Goal: Task Accomplishment & Management: Complete application form

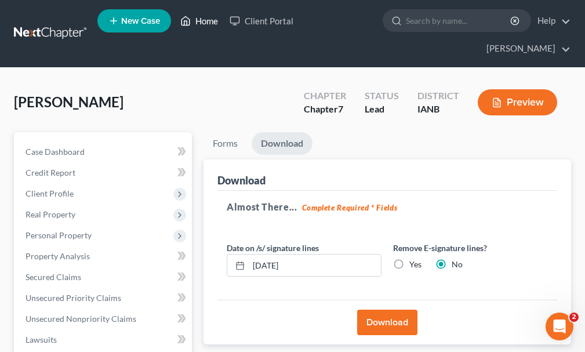
click at [203, 21] on link "Home" at bounding box center [199, 20] width 49 height 21
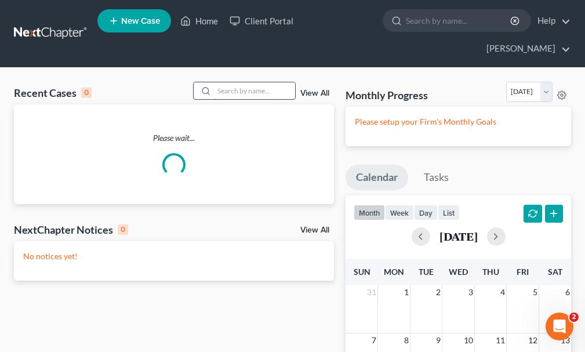
click at [240, 82] on input "search" at bounding box center [254, 90] width 81 height 17
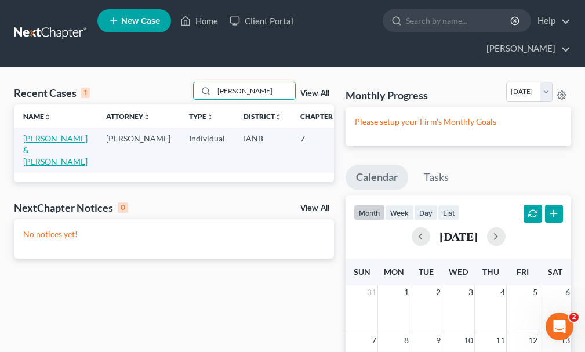
type input "[PERSON_NAME]"
click at [31, 133] on link "[PERSON_NAME] & [PERSON_NAME]" at bounding box center [55, 149] width 64 height 33
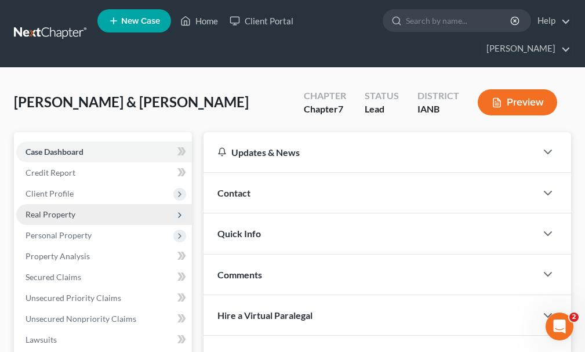
click at [45, 209] on span "Real Property" at bounding box center [51, 214] width 50 height 10
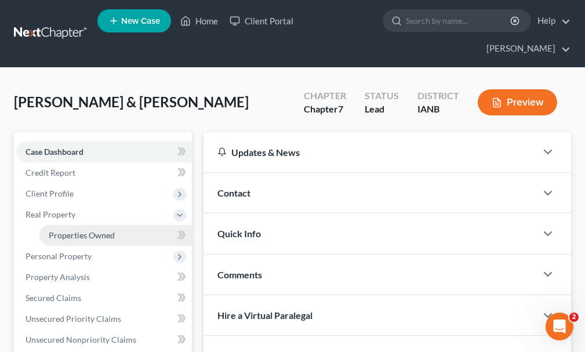
click at [69, 230] on span "Properties Owned" at bounding box center [82, 235] width 66 height 10
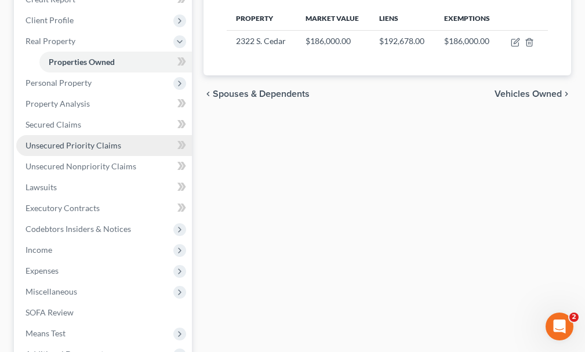
scroll to position [174, 0]
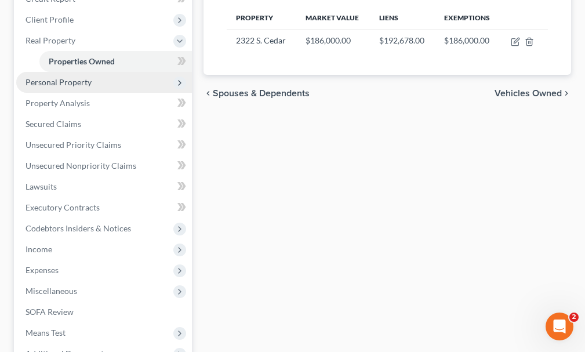
click at [45, 77] on span "Personal Property" at bounding box center [59, 82] width 66 height 10
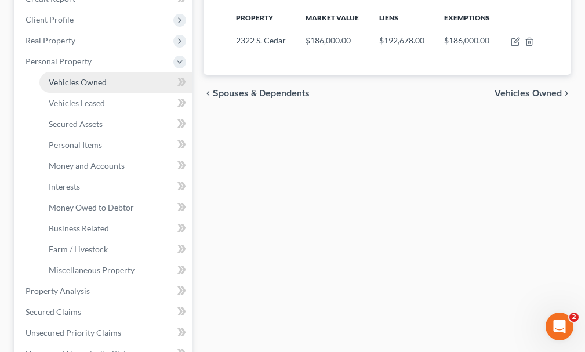
click at [67, 77] on span "Vehicles Owned" at bounding box center [78, 82] width 58 height 10
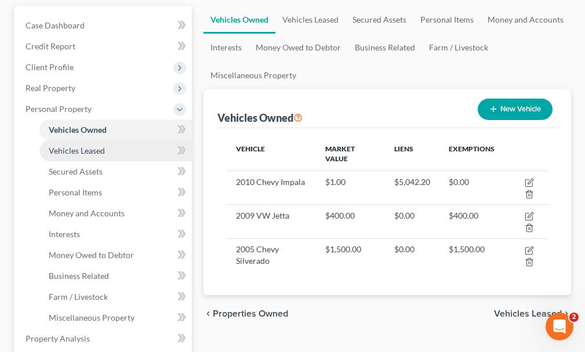
scroll to position [174, 0]
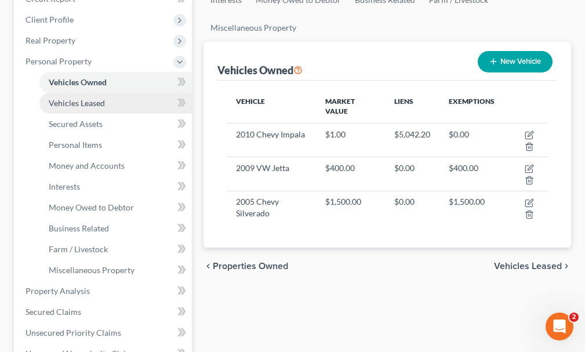
click at [71, 98] on span "Vehicles Leased" at bounding box center [77, 103] width 56 height 10
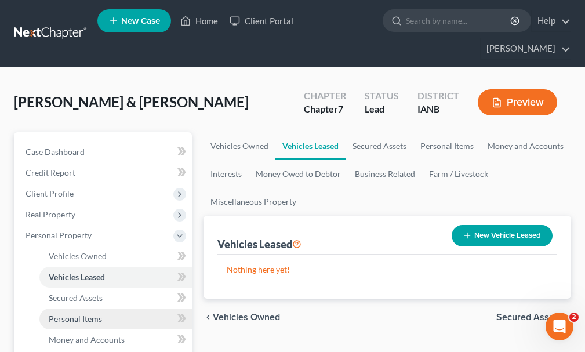
click at [65, 314] on span "Personal Items" at bounding box center [75, 319] width 53 height 10
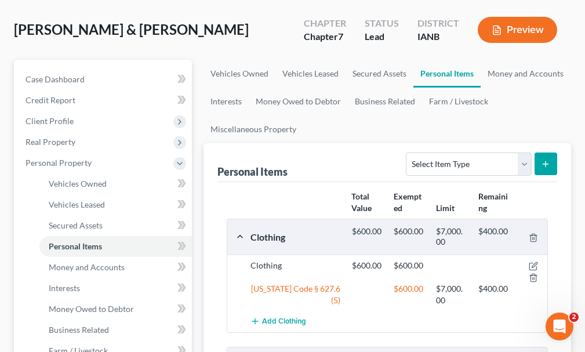
scroll to position [52, 0]
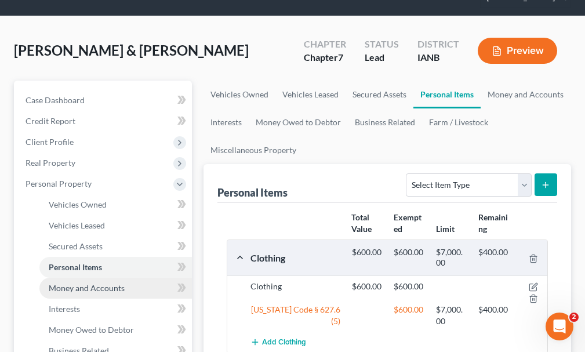
click at [70, 283] on span "Money and Accounts" at bounding box center [87, 288] width 76 height 10
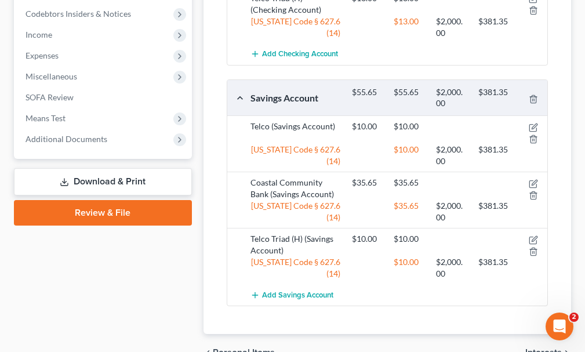
scroll to position [608, 0]
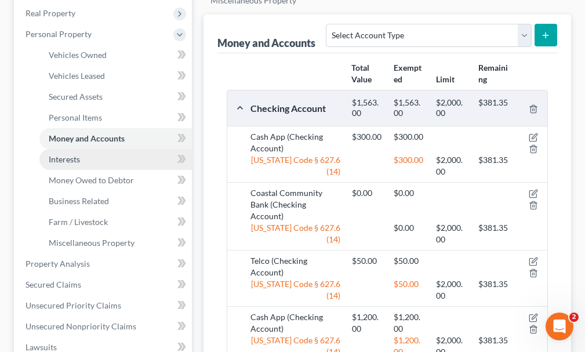
click at [58, 154] on span "Interests" at bounding box center [64, 159] width 31 height 10
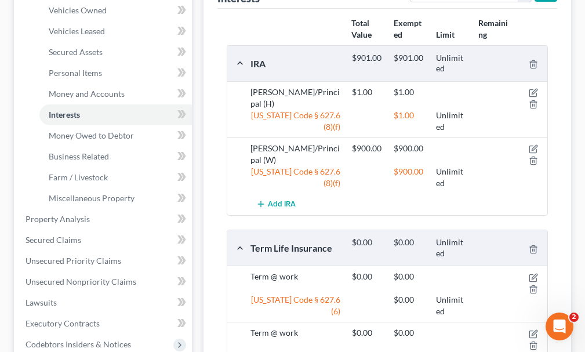
scroll to position [232, 0]
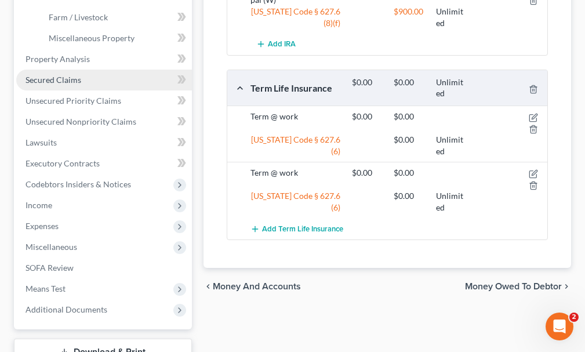
click at [54, 75] on span "Secured Claims" at bounding box center [54, 80] width 56 height 10
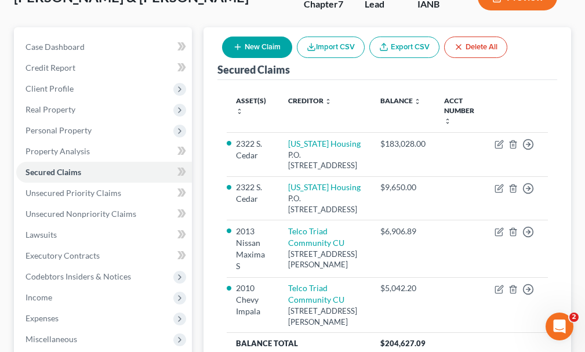
scroll to position [116, 0]
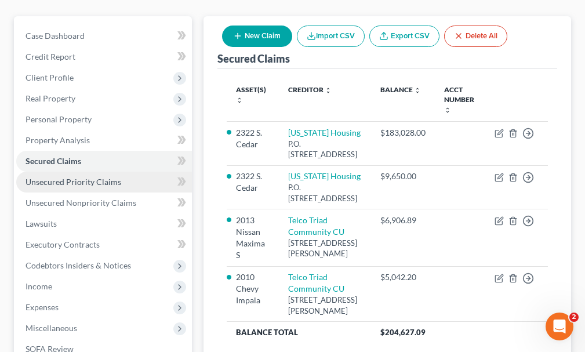
click at [66, 177] on span "Unsecured Priority Claims" at bounding box center [74, 182] width 96 height 10
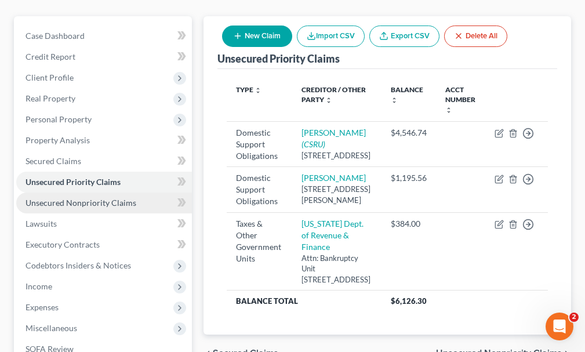
click at [50, 198] on span "Unsecured Nonpriority Claims" at bounding box center [81, 203] width 111 height 10
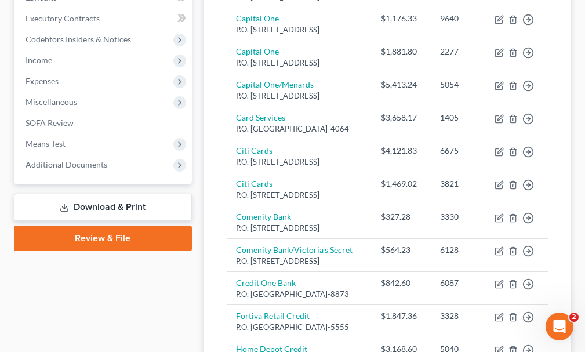
scroll to position [348, 0]
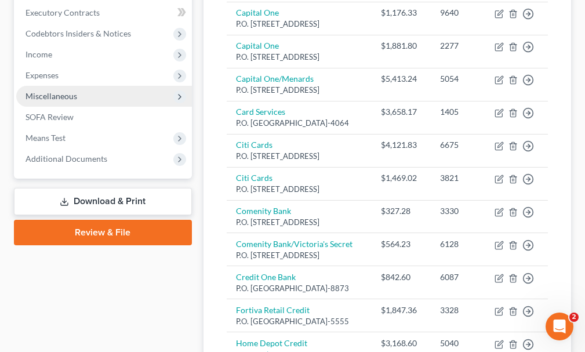
click at [45, 91] on span "Miscellaneous" at bounding box center [52, 96] width 52 height 10
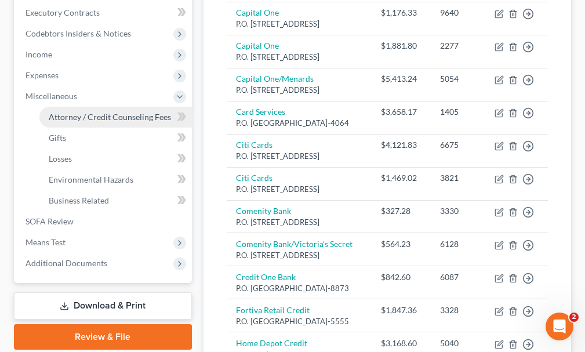
click at [62, 112] on span "Attorney / Credit Counseling Fees" at bounding box center [110, 117] width 122 height 10
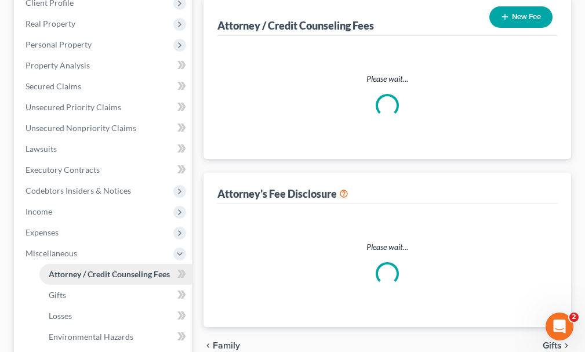
select select "0"
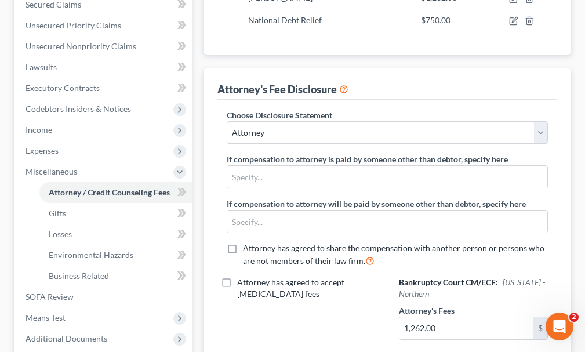
scroll to position [290, 0]
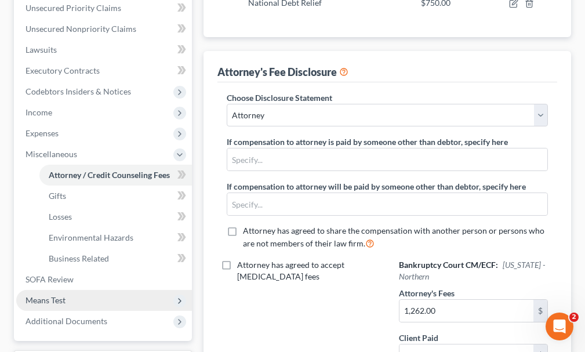
click at [47, 290] on span "Means Test" at bounding box center [104, 300] width 176 height 21
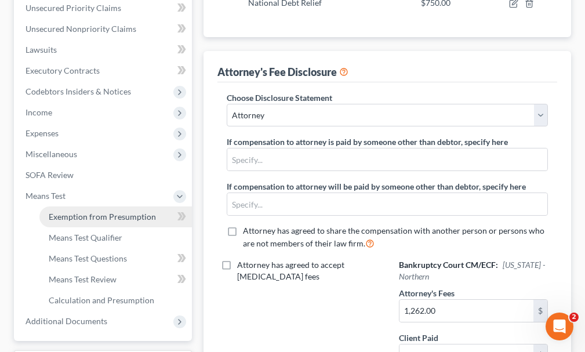
click at [78, 212] on span "Exemption from Presumption" at bounding box center [102, 217] width 107 height 10
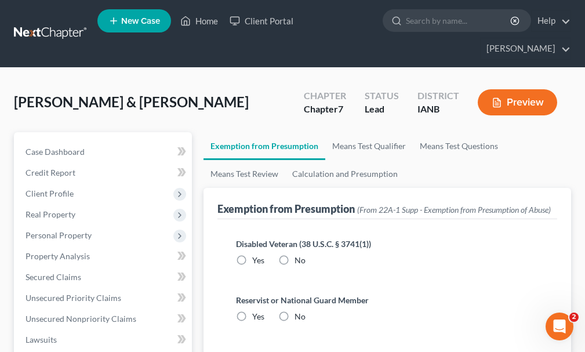
click at [295, 255] on label "No" at bounding box center [300, 261] width 11 height 12
click at [299, 255] on input "No" at bounding box center [303, 259] width 8 height 8
radio input "true"
click at [295, 311] on label "No" at bounding box center [300, 317] width 11 height 12
click at [299, 311] on input "No" at bounding box center [303, 315] width 8 height 8
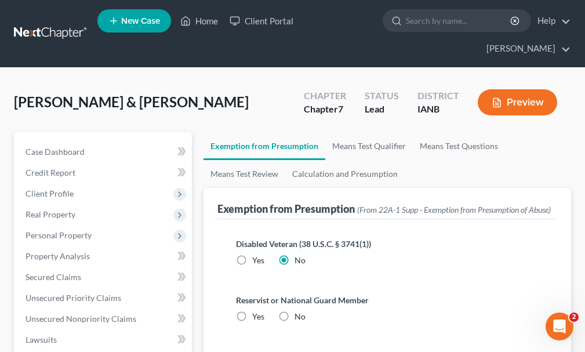
radio input "true"
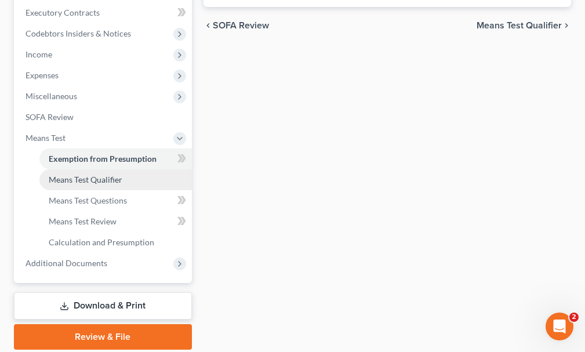
click at [77, 175] on span "Means Test Qualifier" at bounding box center [86, 180] width 74 height 10
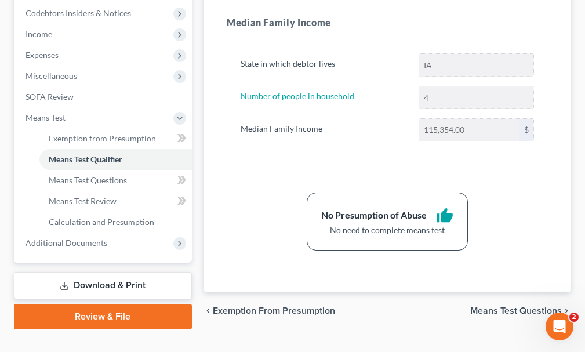
scroll to position [369, 0]
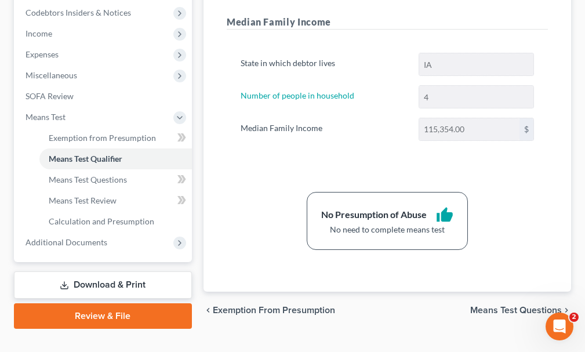
click at [89, 272] on link "Download & Print" at bounding box center [103, 285] width 178 height 27
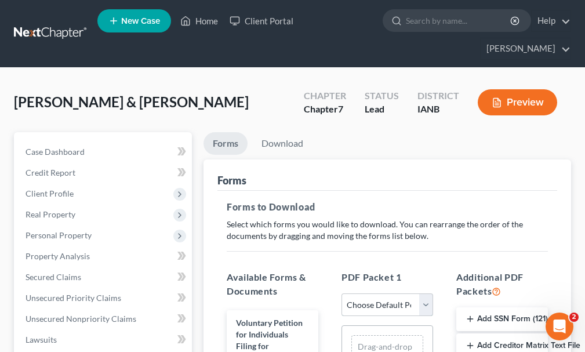
click at [375, 294] on select "Choose Default Petition PDF Packet Complete Bankruptcy Petition (all forms and …" at bounding box center [388, 305] width 92 height 23
select select "0"
click at [342, 294] on select "Choose Default Petition PDF Packet Complete Bankruptcy Petition (all forms and …" at bounding box center [388, 305] width 92 height 23
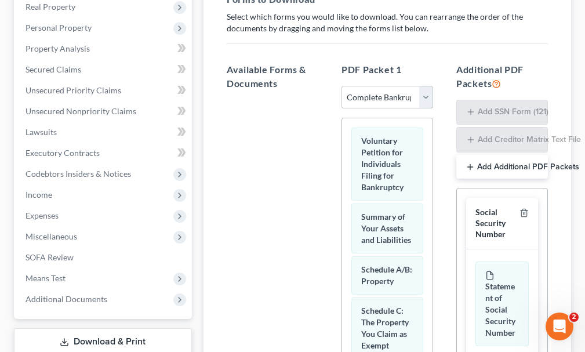
scroll to position [232, 0]
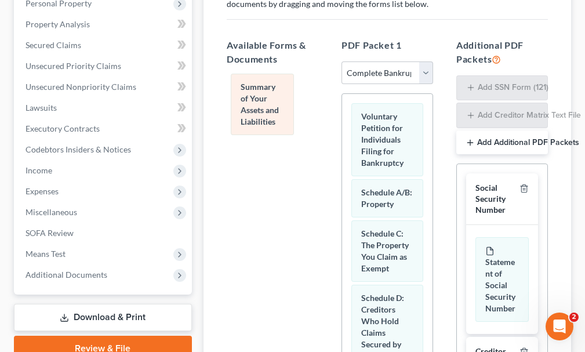
drag, startPoint x: 388, startPoint y: 187, endPoint x: 267, endPoint y: 103, distance: 147.5
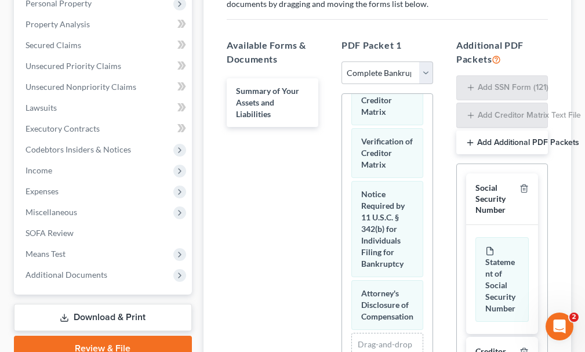
scroll to position [870, 0]
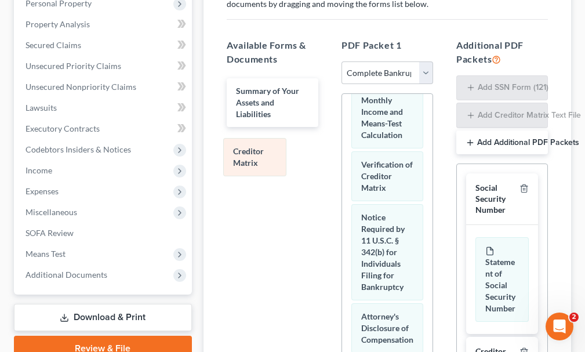
drag, startPoint x: 386, startPoint y: 239, endPoint x: 258, endPoint y: 153, distance: 154.8
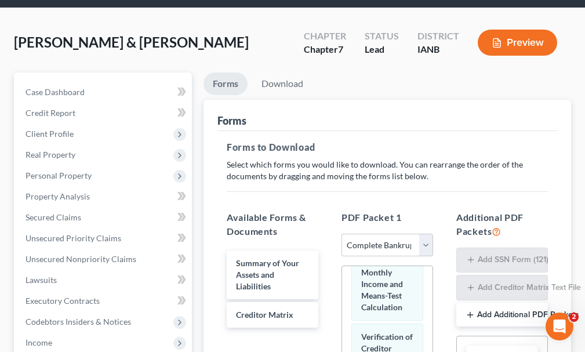
scroll to position [58, 0]
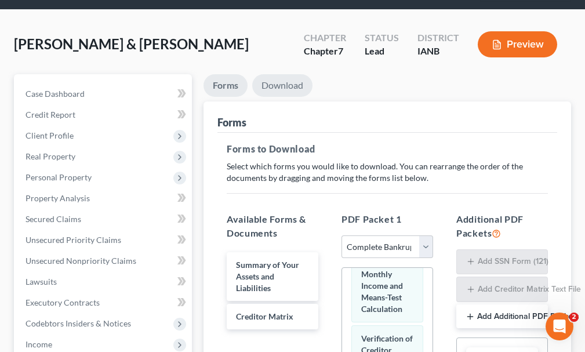
click at [279, 74] on link "Download" at bounding box center [282, 85] width 60 height 23
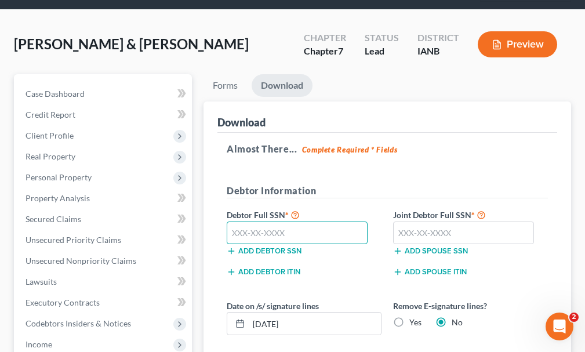
click at [296, 222] on input "text" at bounding box center [297, 233] width 141 height 23
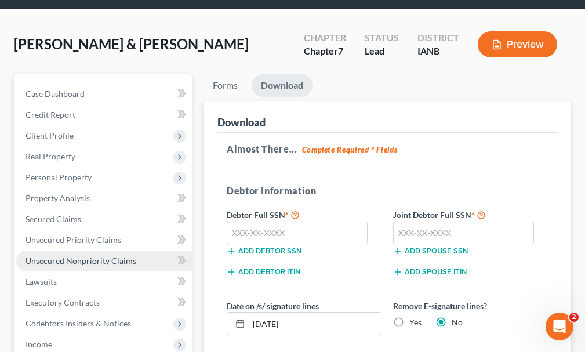
click at [62, 256] on span "Unsecured Nonpriority Claims" at bounding box center [81, 261] width 111 height 10
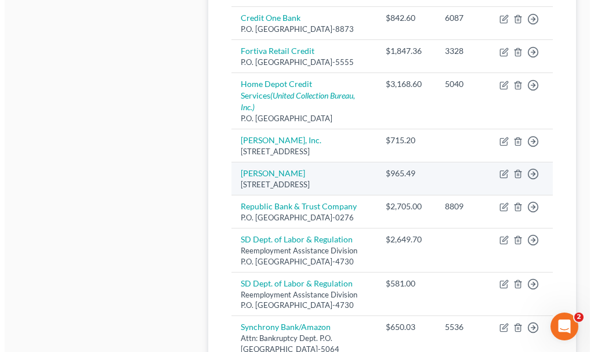
scroll to position [570, 0]
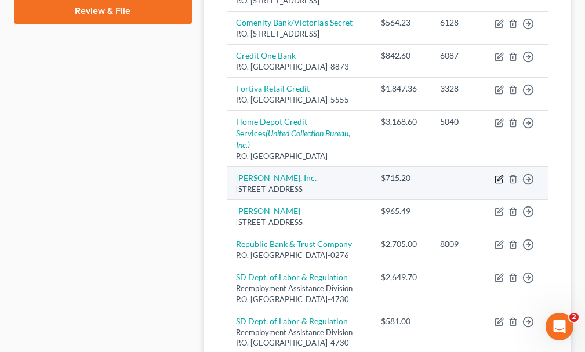
click at [499, 184] on icon "button" at bounding box center [499, 179] width 9 height 9
select select "16"
select select "1"
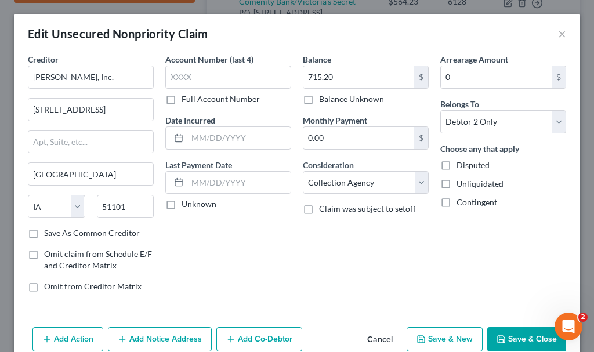
scroll to position [56, 0]
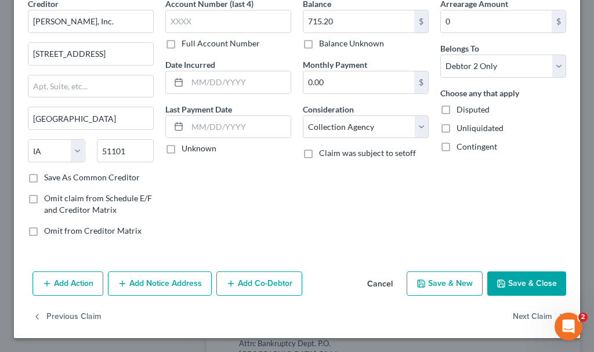
click at [71, 280] on button "Add Action" at bounding box center [67, 284] width 71 height 24
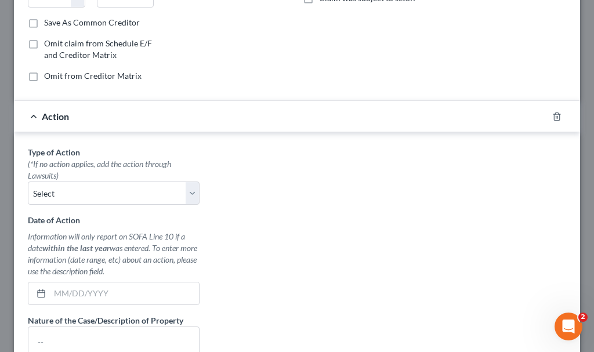
scroll to position [172, 0]
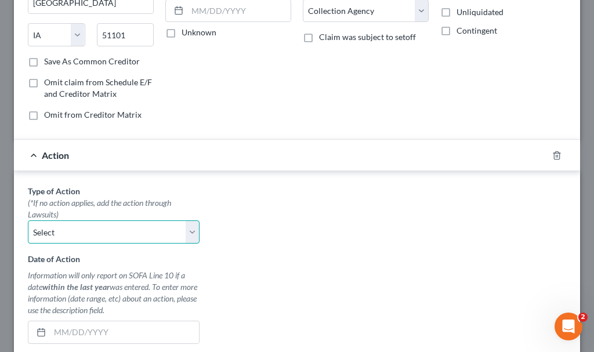
click at [84, 229] on select "Select Repossession Garnishment Foreclosure Personal Injury Attached, Seized, O…" at bounding box center [114, 231] width 172 height 23
select select "1"
click at [28, 220] on select "Select Repossession Garnishment Foreclosure Personal Injury Attached, Seized, O…" at bounding box center [114, 231] width 172 height 23
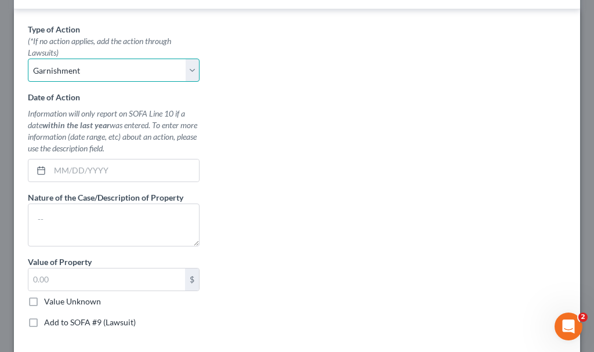
scroll to position [425, 0]
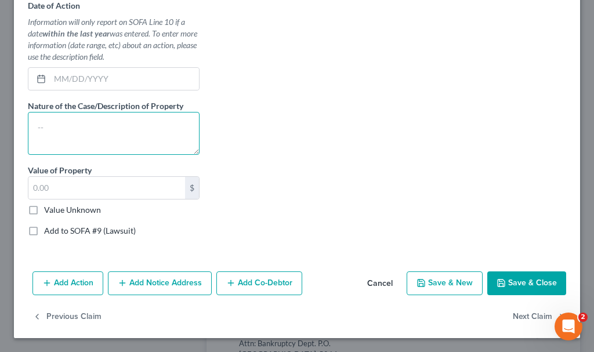
click at [93, 133] on textarea at bounding box center [114, 133] width 172 height 43
type textarea "small claims"
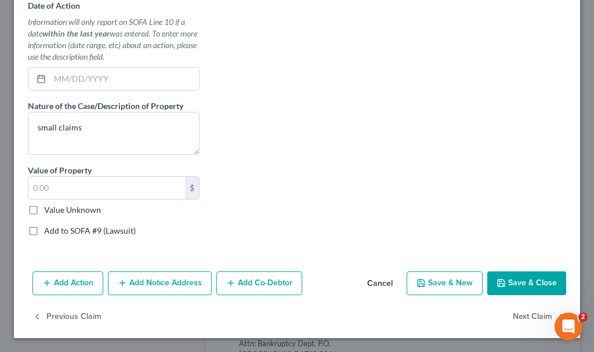
click at [44, 231] on label "Add to SOFA #9 (Lawsuit)" at bounding box center [90, 231] width 92 height 12
click at [49, 231] on input "Add to SOFA #9 (Lawsuit)" at bounding box center [53, 229] width 8 height 8
checkbox input "true"
select select "0"
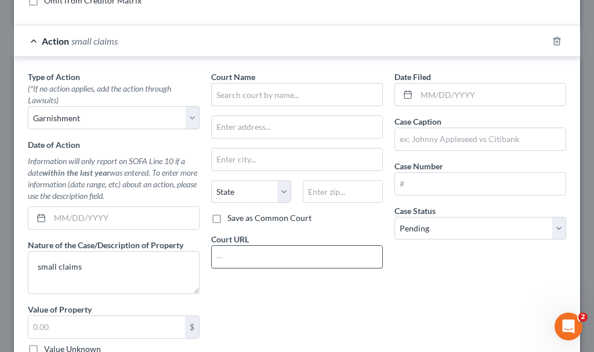
scroll to position [251, 0]
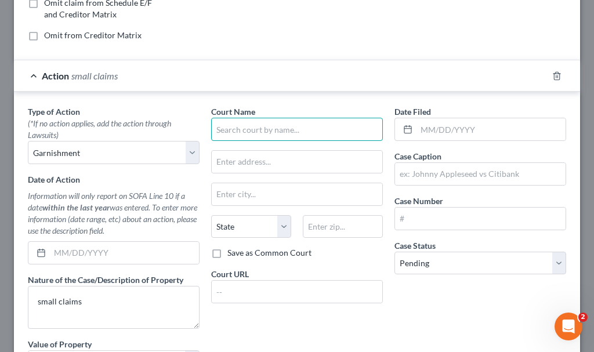
click at [247, 120] on input "text" at bounding box center [297, 129] width 172 height 23
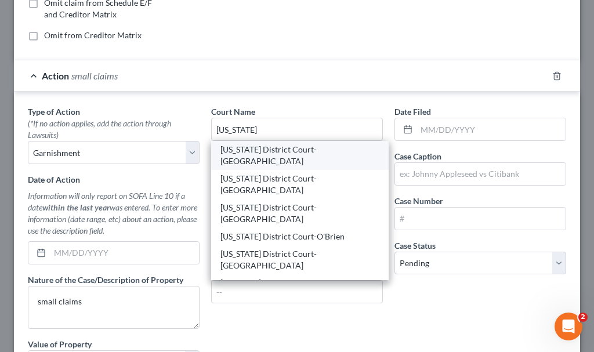
click at [292, 150] on div "[US_STATE] District Court-[GEOGRAPHIC_DATA]" at bounding box center [299, 155] width 159 height 23
type input "[US_STATE] District Court-[GEOGRAPHIC_DATA]"
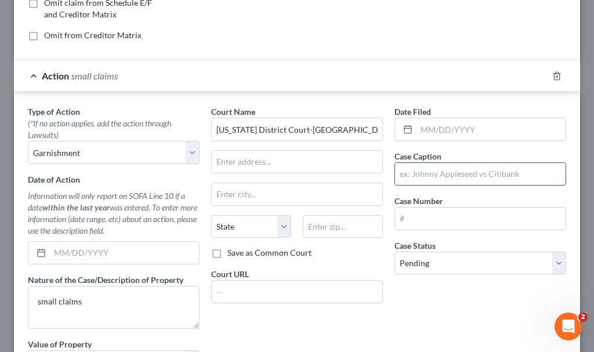
click at [407, 178] on input "text" at bounding box center [480, 174] width 171 height 22
type input "NCS, Inc. vs. [PERSON_NAME] & [PERSON_NAME]"
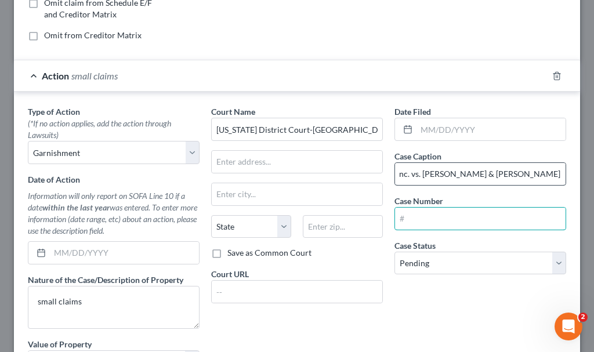
scroll to position [0, 0]
type input "SCCV117764"
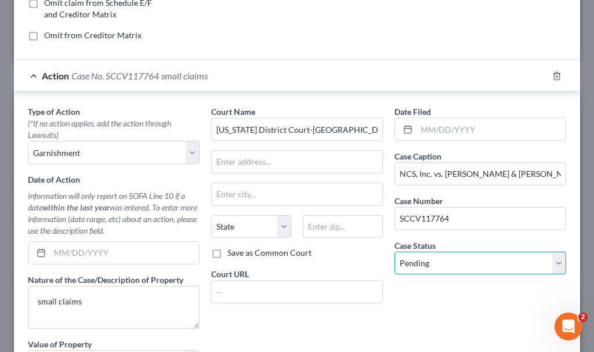
click at [428, 264] on select "Select Pending On Appeal Concluded" at bounding box center [481, 263] width 172 height 23
select select "2"
click at [395, 252] on select "Select Pending On Appeal Concluded" at bounding box center [481, 263] width 172 height 23
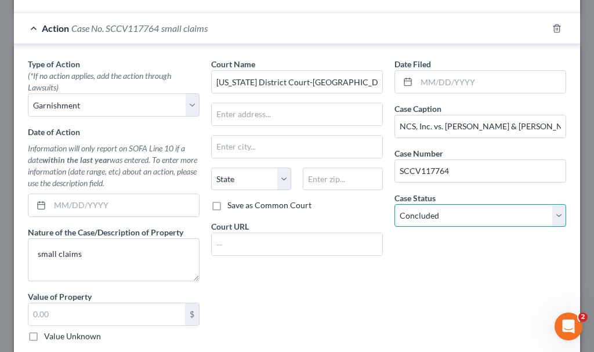
scroll to position [425, 0]
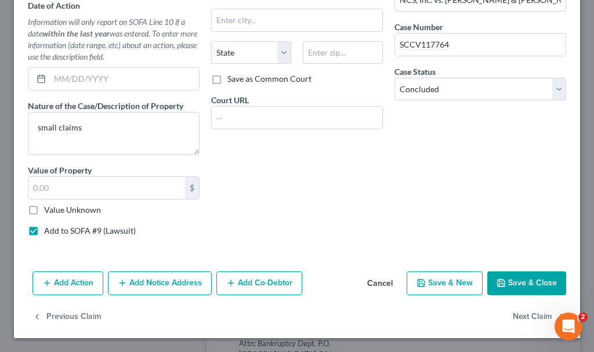
click at [143, 284] on button "Add Notice Address" at bounding box center [160, 284] width 104 height 24
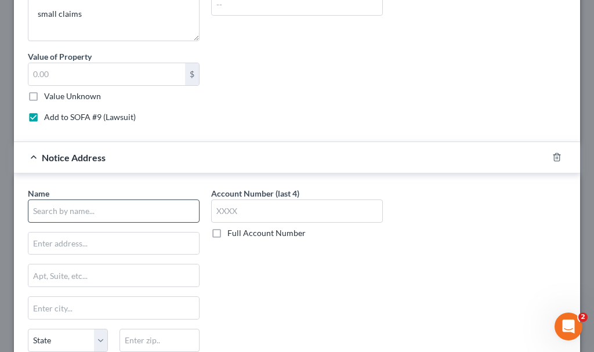
scroll to position [541, 0]
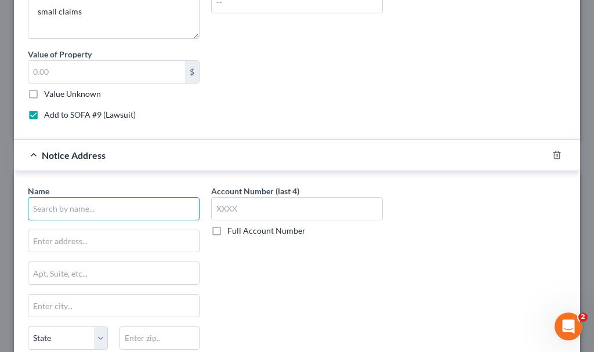
click at [79, 210] on input "text" at bounding box center [114, 208] width 172 height 23
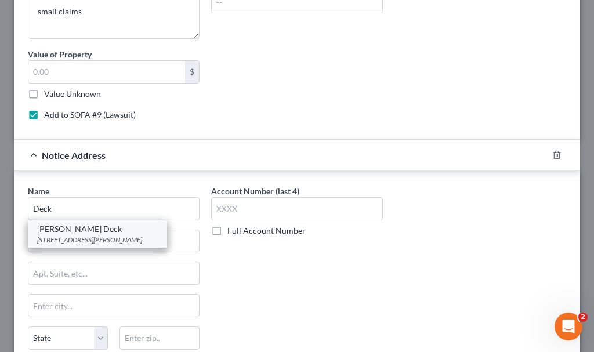
click at [70, 237] on div "[STREET_ADDRESS][PERSON_NAME]" at bounding box center [97, 240] width 121 height 10
type input "[PERSON_NAME] Deck"
type input "[STREET_ADDRESS][PERSON_NAME]"
type input "[GEOGRAPHIC_DATA]"
select select "16"
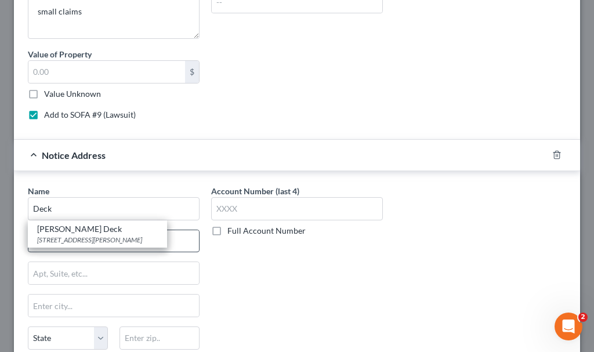
type input "51101"
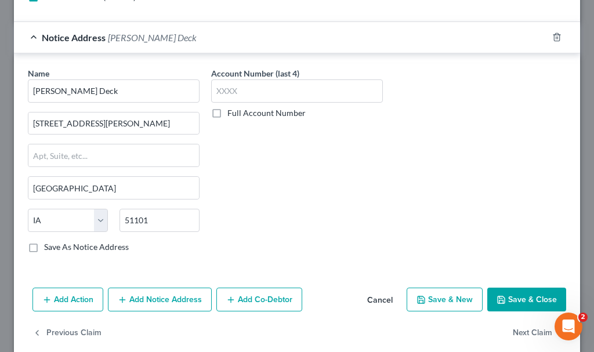
scroll to position [675, 0]
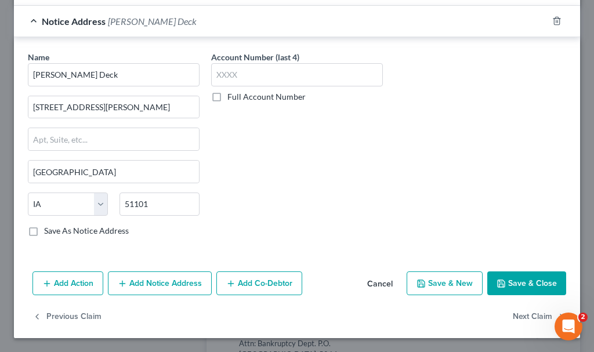
click at [501, 287] on button "Save & Close" at bounding box center [526, 284] width 79 height 24
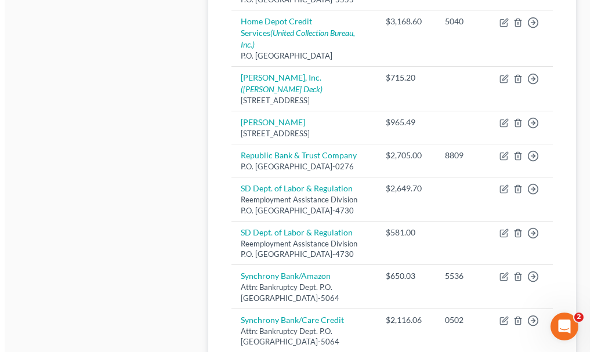
scroll to position [686, 0]
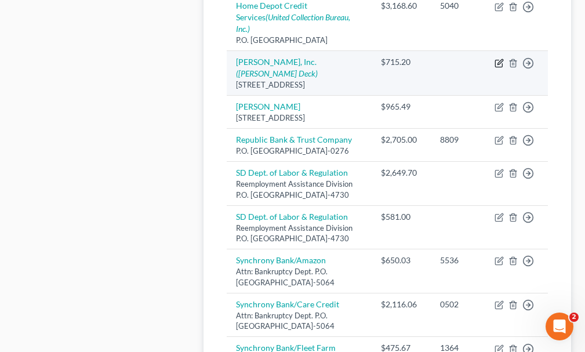
click at [500, 68] on icon "button" at bounding box center [499, 63] width 9 height 9
select select "16"
select select "1"
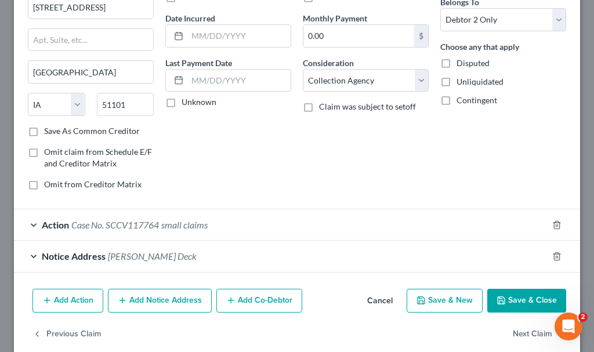
scroll to position [120, 0]
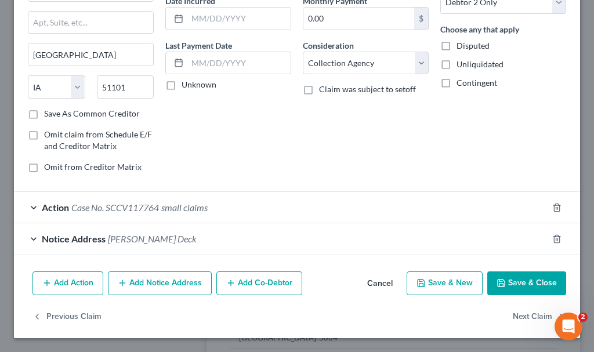
click at [64, 279] on button "Add Action" at bounding box center [67, 284] width 71 height 24
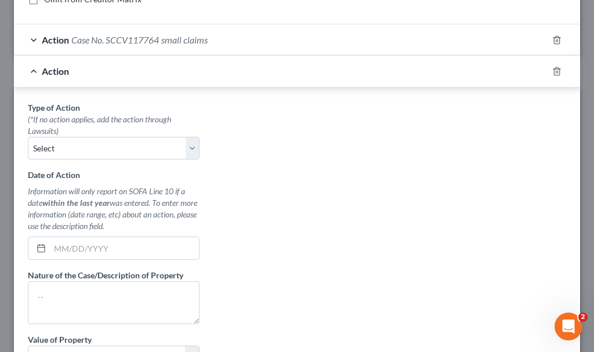
scroll to position [294, 0]
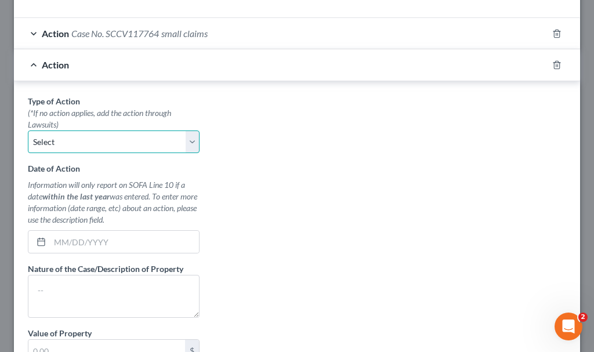
click at [82, 135] on select "Select Repossession Garnishment Foreclosure Personal Injury Attached, Seized, O…" at bounding box center [114, 142] width 172 height 23
select select "1"
click at [28, 131] on select "Select Repossession Garnishment Foreclosure Personal Injury Attached, Seized, O…" at bounding box center [114, 142] width 172 height 23
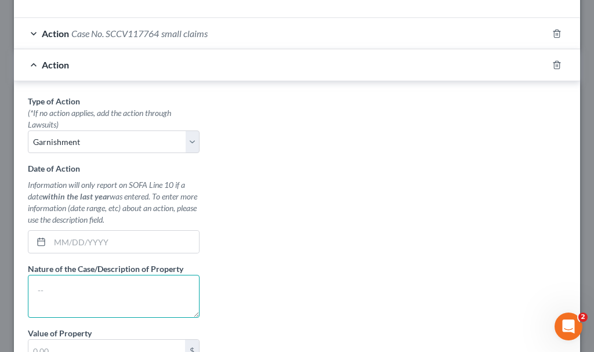
click at [86, 296] on textarea at bounding box center [114, 296] width 172 height 43
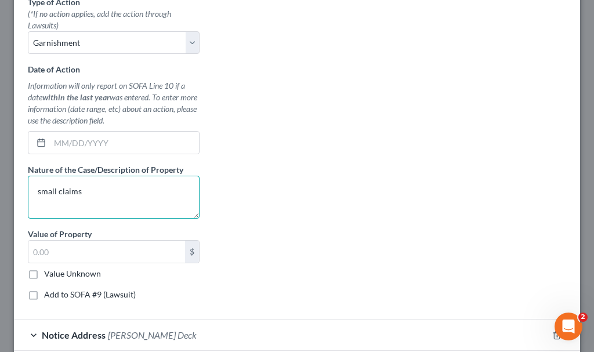
scroll to position [410, 0]
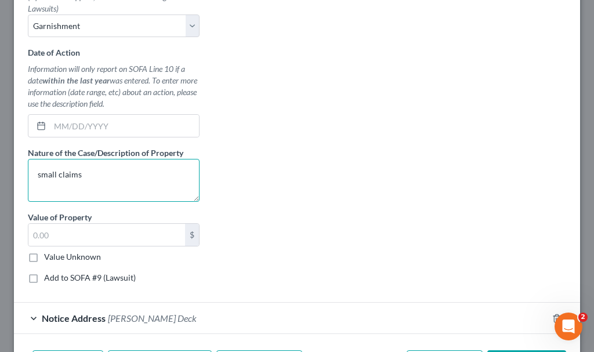
type textarea "small claims"
click at [44, 277] on label "Add to SOFA #9 (Lawsuit)" at bounding box center [90, 278] width 92 height 12
click at [49, 277] on input "Add to SOFA #9 (Lawsuit)" at bounding box center [53, 276] width 8 height 8
checkbox input "true"
select select "0"
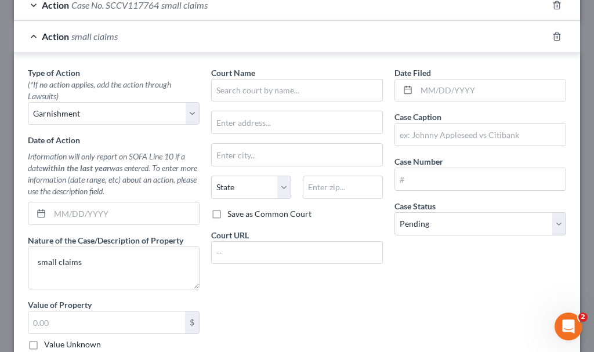
scroll to position [294, 0]
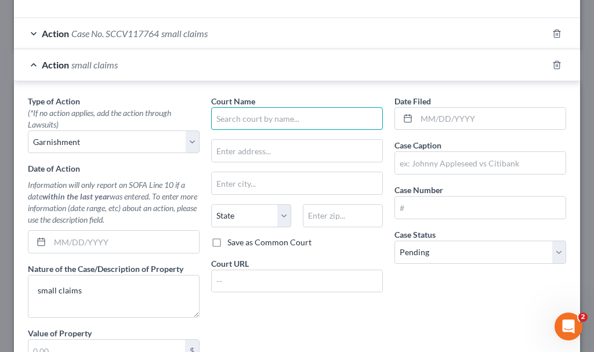
click at [259, 119] on input "text" at bounding box center [297, 118] width 172 height 23
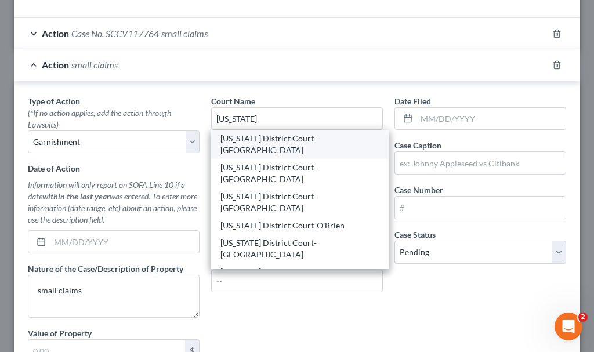
click at [265, 141] on div "[US_STATE] District Court-[GEOGRAPHIC_DATA]" at bounding box center [299, 144] width 159 height 23
type input "[US_STATE] District Court-[GEOGRAPHIC_DATA]"
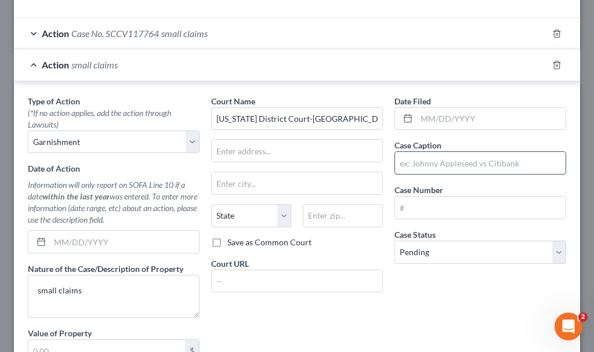
click at [416, 165] on input "text" at bounding box center [480, 163] width 171 height 22
type input "[PERSON_NAME] vs. [PERSON_NAME]"
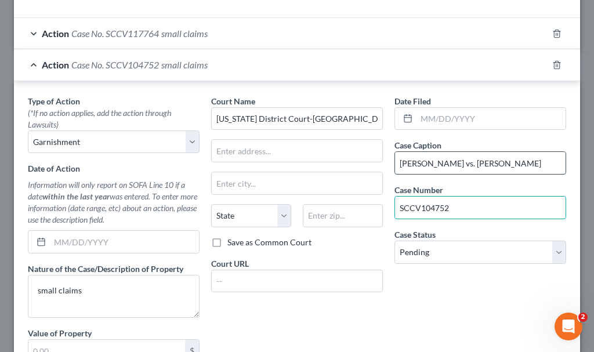
type input "SCCV104752"
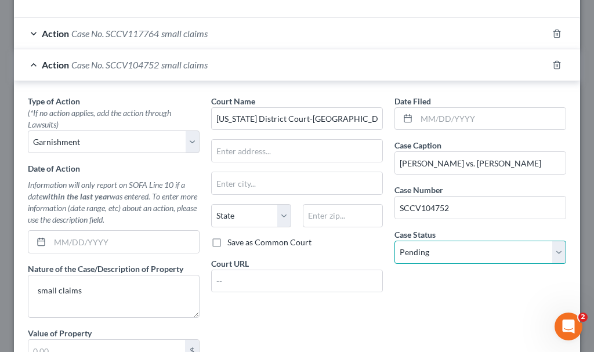
click at [442, 250] on select "Select Pending On Appeal Concluded" at bounding box center [481, 252] width 172 height 23
select select "2"
click at [395, 241] on select "Select Pending On Appeal Concluded" at bounding box center [481, 252] width 172 height 23
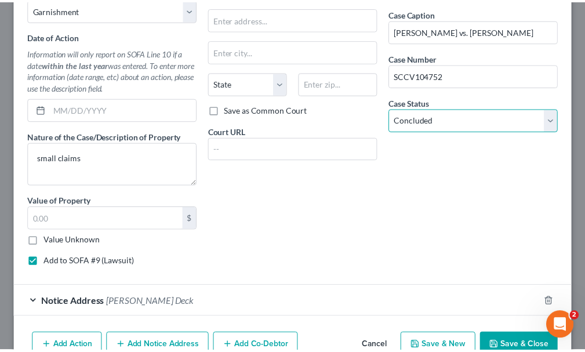
scroll to position [468, 0]
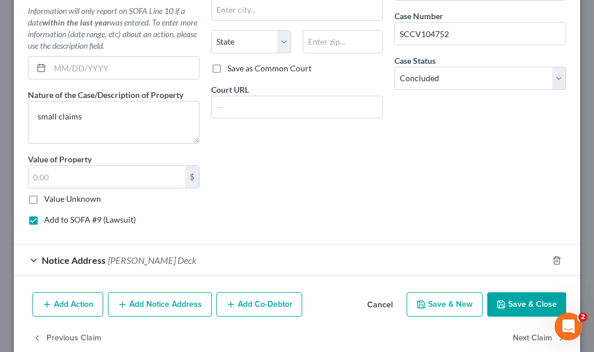
click at [501, 306] on button "Save & Close" at bounding box center [526, 304] width 79 height 24
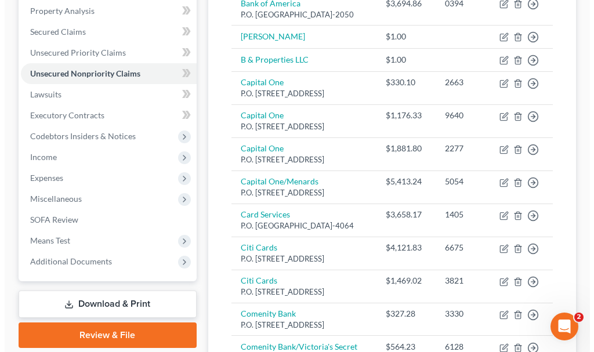
scroll to position [222, 0]
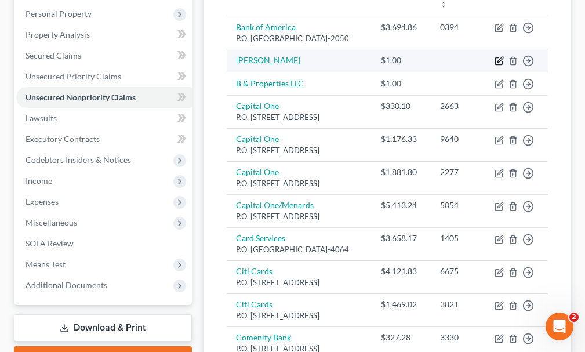
click at [497, 56] on icon "button" at bounding box center [499, 60] width 9 height 9
select select "2"
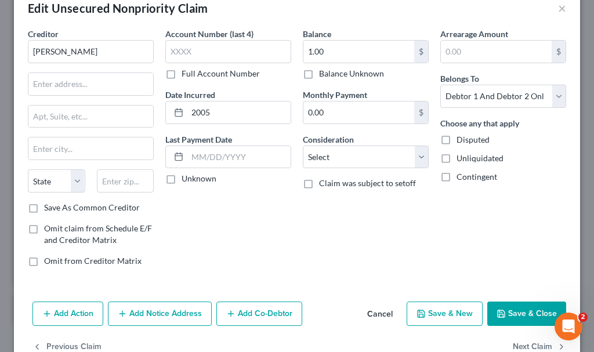
scroll to position [56, 0]
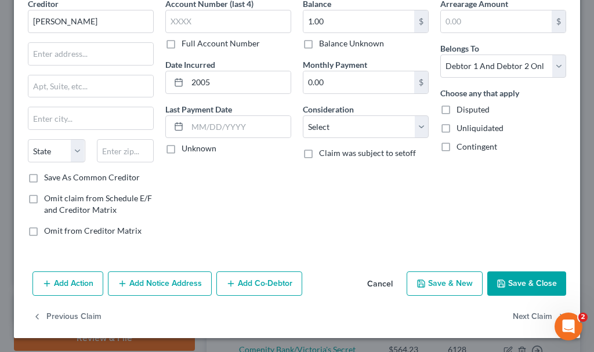
click at [66, 281] on button "Add Action" at bounding box center [67, 284] width 71 height 24
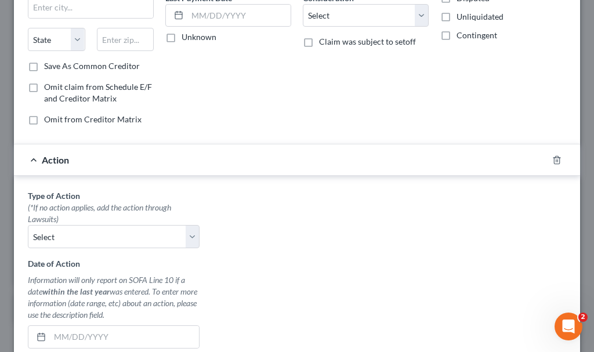
scroll to position [172, 0]
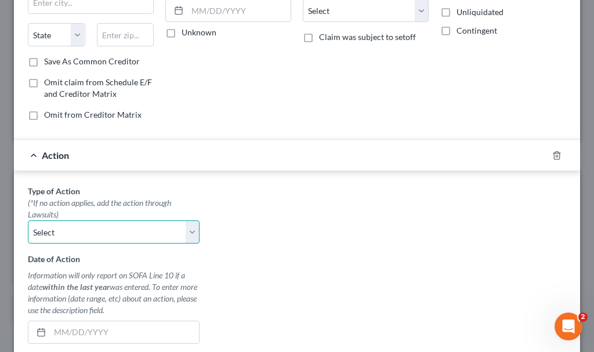
click at [78, 228] on select "Select Repossession Garnishment Foreclosure Personal Injury Attached, Seized, O…" at bounding box center [114, 231] width 172 height 23
select select "1"
click at [28, 220] on select "Select Repossession Garnishment Foreclosure Personal Injury Attached, Seized, O…" at bounding box center [114, 231] width 172 height 23
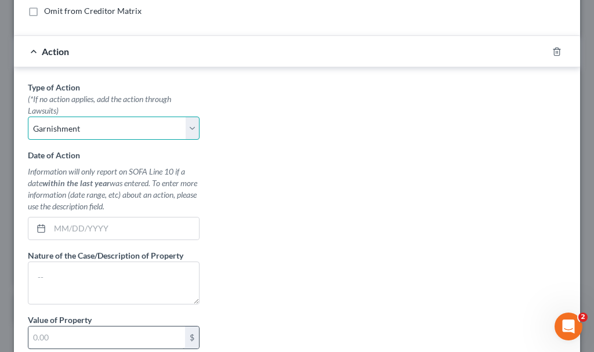
scroll to position [288, 0]
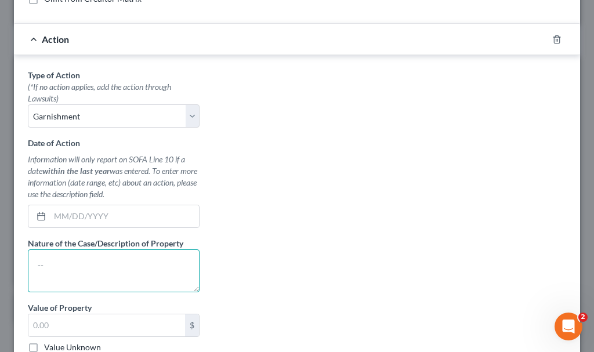
click at [82, 276] on textarea at bounding box center [114, 271] width 172 height 43
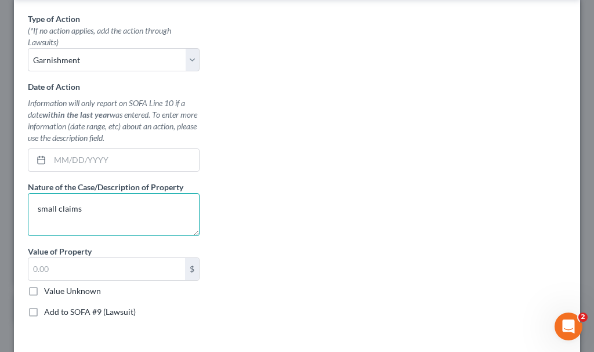
scroll to position [346, 0]
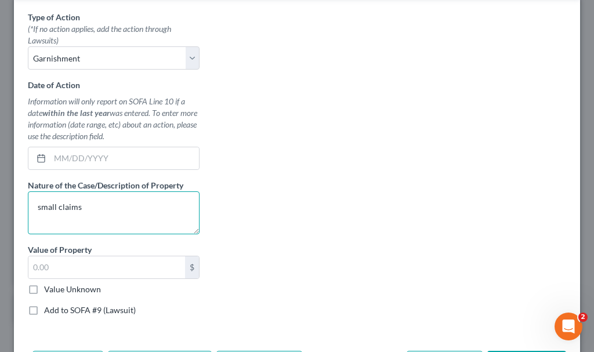
type textarea "small claims"
click at [44, 309] on label "Add to SOFA #9 (Lawsuit)" at bounding box center [90, 311] width 92 height 12
click at [49, 309] on input "Add to SOFA #9 (Lawsuit)" at bounding box center [53, 309] width 8 height 8
checkbox input "true"
select select "0"
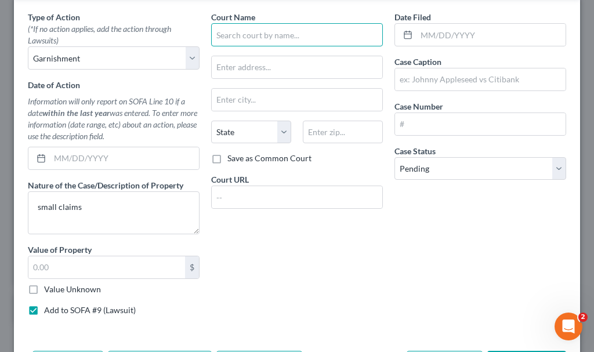
click at [269, 37] on input "text" at bounding box center [297, 34] width 172 height 23
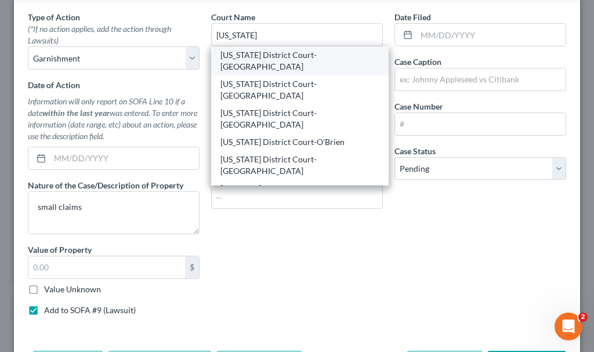
click at [279, 53] on div "[US_STATE] District Court-[GEOGRAPHIC_DATA]" at bounding box center [299, 60] width 159 height 23
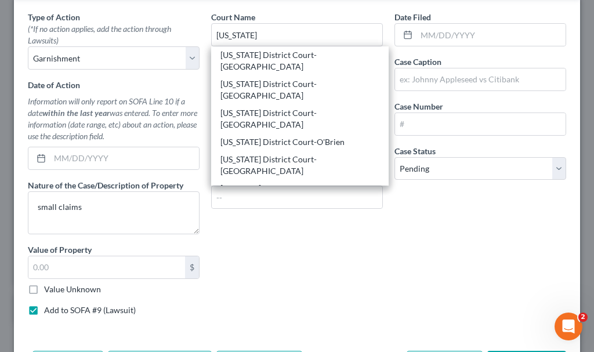
type input "[US_STATE] District Court-[GEOGRAPHIC_DATA]"
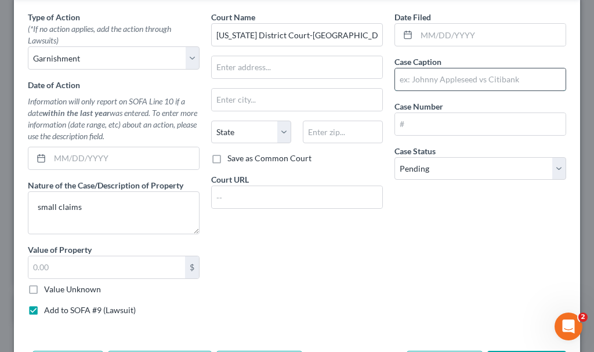
click at [416, 79] on input "text" at bounding box center [480, 79] width 171 height 22
type input "[PERSON_NAME] v. [PERSON_NAME] & [PERSON_NAME]"
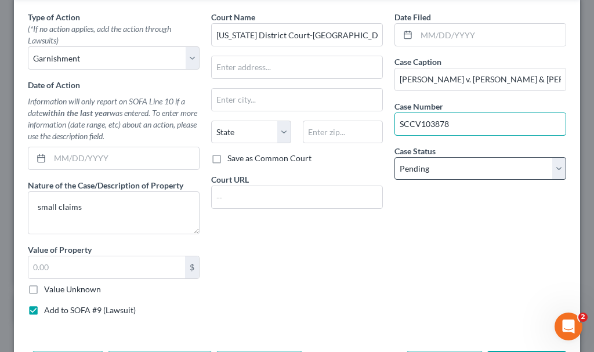
type input "SCCV103878"
click at [425, 168] on select "Select Pending On Appeal Concluded" at bounding box center [481, 168] width 172 height 23
select select "2"
click at [395, 157] on select "Select Pending On Appeal Concluded" at bounding box center [481, 168] width 172 height 23
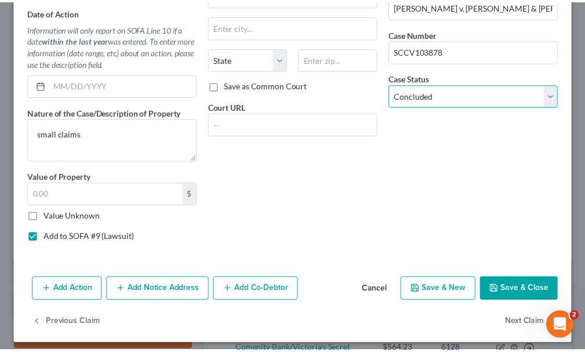
scroll to position [425, 0]
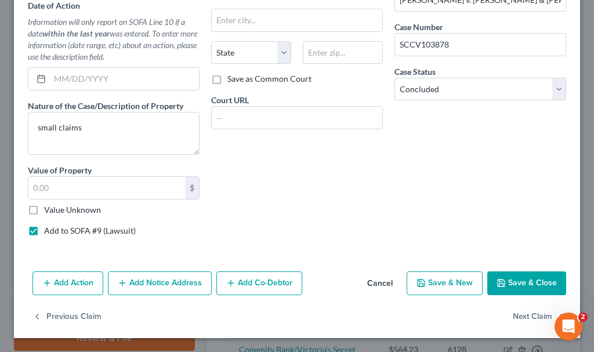
click at [511, 282] on button "Save & Close" at bounding box center [526, 284] width 79 height 24
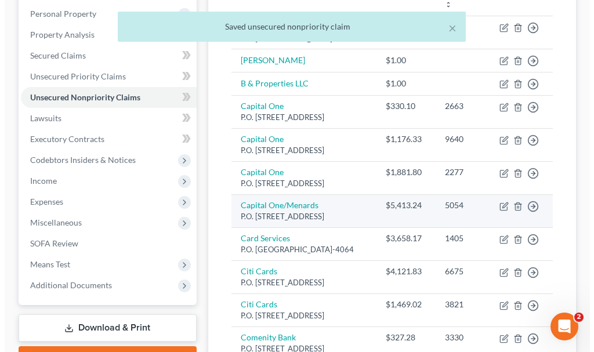
scroll to position [0, 0]
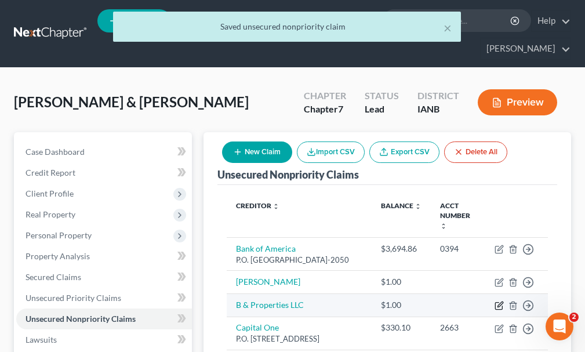
click at [502, 301] on icon "button" at bounding box center [499, 305] width 9 height 9
select select "2"
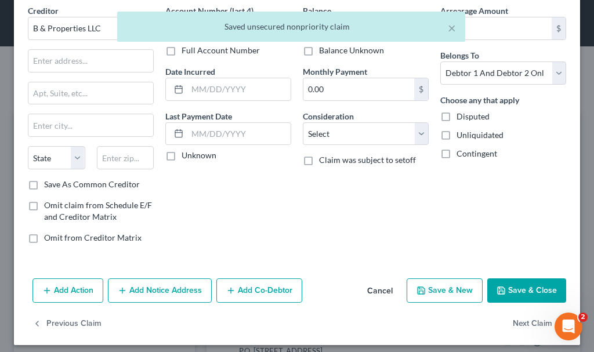
scroll to position [56, 0]
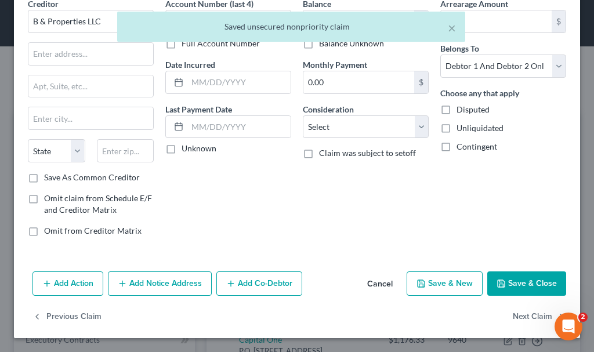
click at [71, 280] on button "Add Action" at bounding box center [67, 284] width 71 height 24
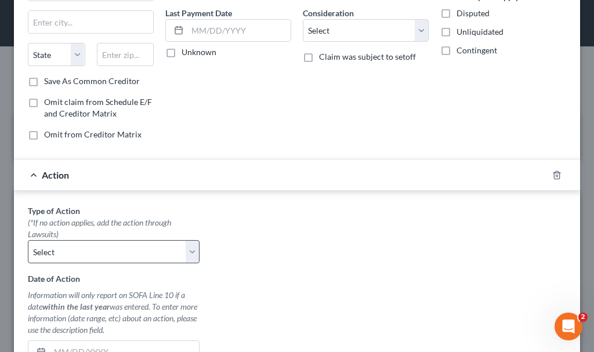
scroll to position [288, 0]
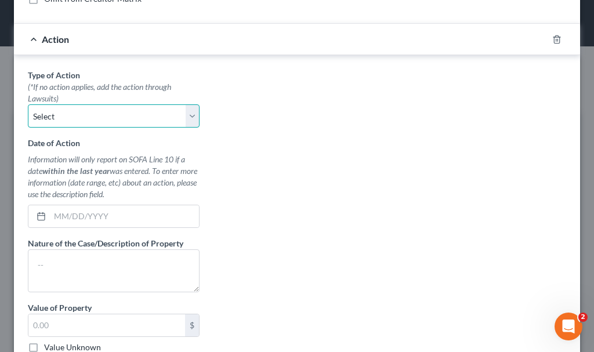
click at [45, 113] on select "Select Repossession Garnishment Foreclosure Personal Injury Attached, Seized, O…" at bounding box center [114, 115] width 172 height 23
select select "1"
click at [28, 104] on select "Select Repossession Garnishment Foreclosure Personal Injury Attached, Seized, O…" at bounding box center [114, 115] width 172 height 23
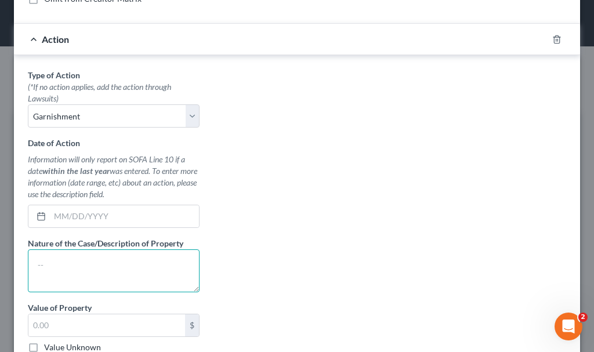
click at [71, 269] on textarea at bounding box center [114, 271] width 172 height 43
type textarea "x"
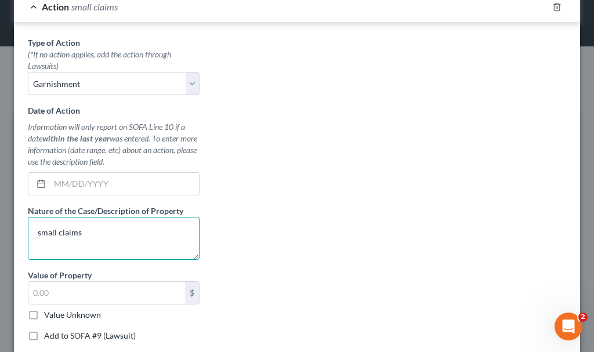
scroll to position [346, 0]
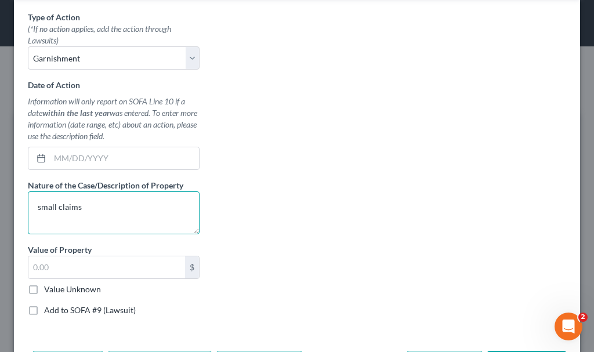
type textarea "small claims"
click at [44, 306] on label "Add to SOFA #9 (Lawsuit)" at bounding box center [90, 311] width 92 height 12
click at [49, 306] on input "Add to SOFA #9 (Lawsuit)" at bounding box center [53, 309] width 8 height 8
checkbox input "true"
select select "0"
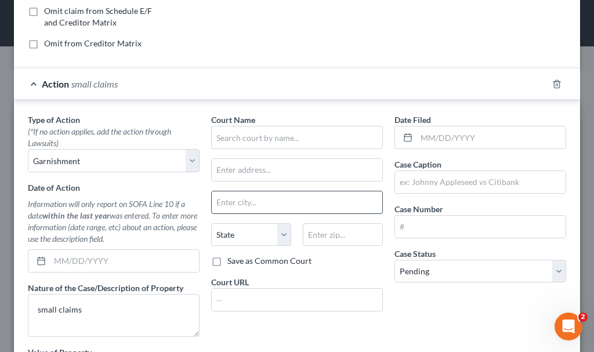
scroll to position [230, 0]
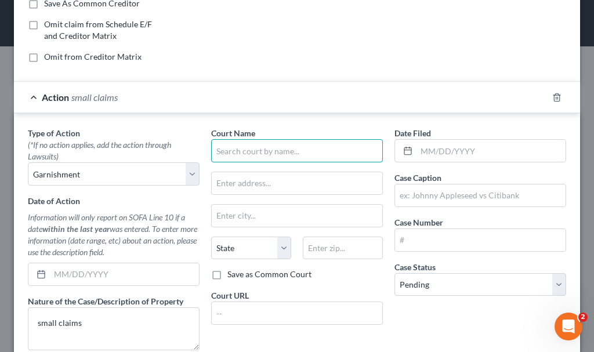
click at [256, 157] on input "text" at bounding box center [297, 150] width 172 height 23
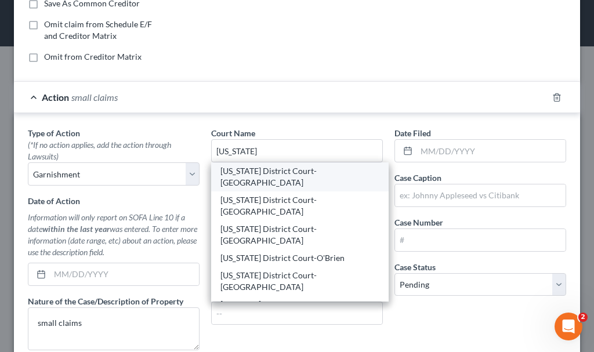
click at [297, 168] on div "[US_STATE] District Court-[GEOGRAPHIC_DATA]" at bounding box center [299, 176] width 159 height 23
type input "[US_STATE] District Court-[GEOGRAPHIC_DATA]"
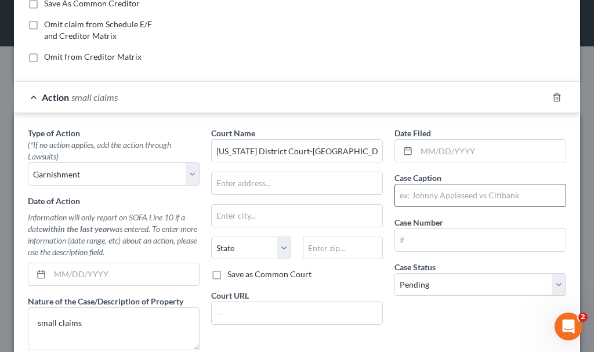
click at [435, 193] on input "text" at bounding box center [480, 196] width 171 height 22
type input "B & Properties LLC vs. [PERSON_NAME] & [PERSON_NAME]"
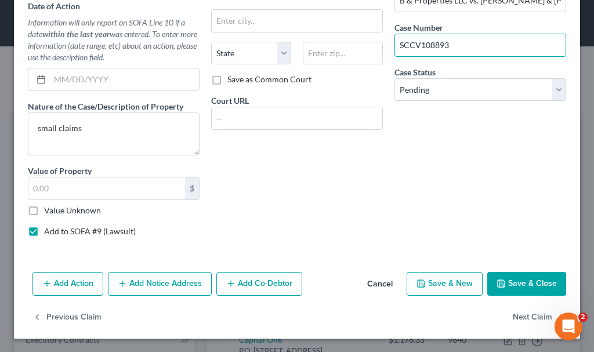
scroll to position [425, 0]
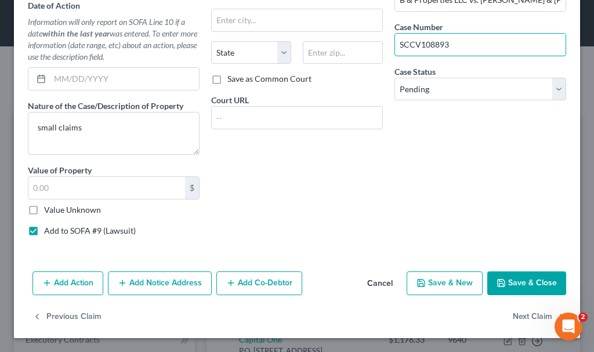
type input "SCCV108893"
click at [512, 279] on button "Save & Close" at bounding box center [526, 284] width 79 height 24
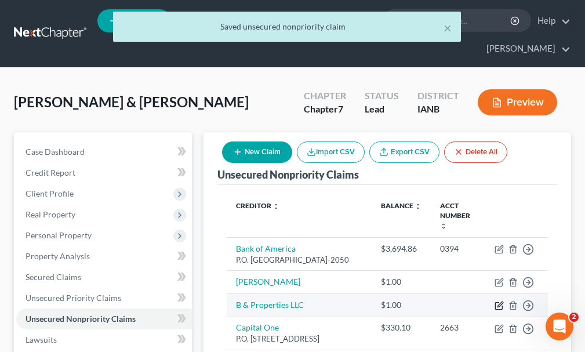
click at [500, 301] on icon "button" at bounding box center [499, 305] width 9 height 9
select select "2"
select select "1"
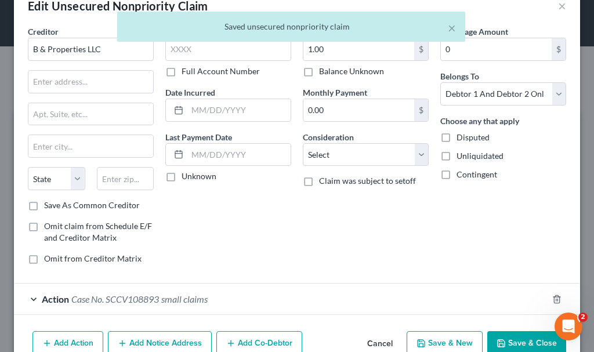
scroll to position [58, 0]
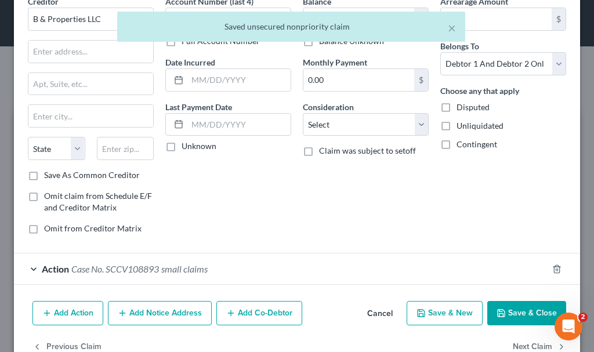
click at [143, 268] on span "Case No. SCCV108893" at bounding box center [115, 268] width 88 height 11
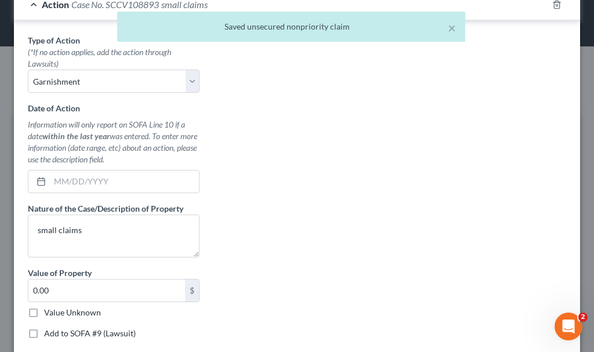
scroll to position [348, 0]
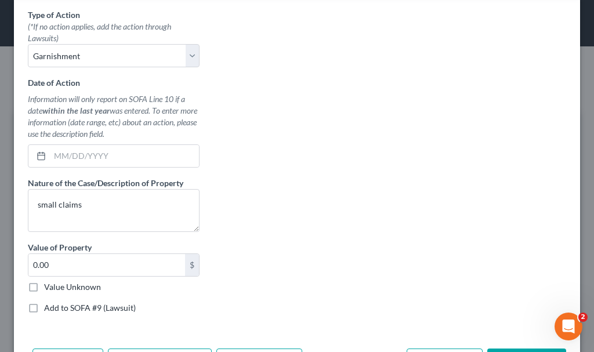
click at [44, 310] on label "Add to SOFA #9 (Lawsuit)" at bounding box center [90, 308] width 92 height 12
click at [49, 310] on input "Add to SOFA #9 (Lawsuit)" at bounding box center [53, 306] width 8 height 8
checkbox input "true"
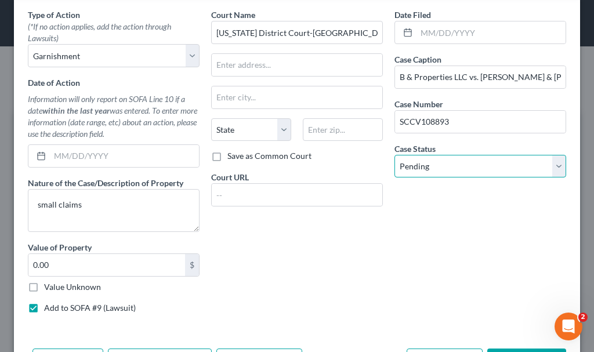
click at [431, 165] on select "Select Pending On Appeal Concluded" at bounding box center [481, 166] width 172 height 23
select select "2"
click at [395, 155] on select "Select Pending On Appeal Concluded" at bounding box center [481, 166] width 172 height 23
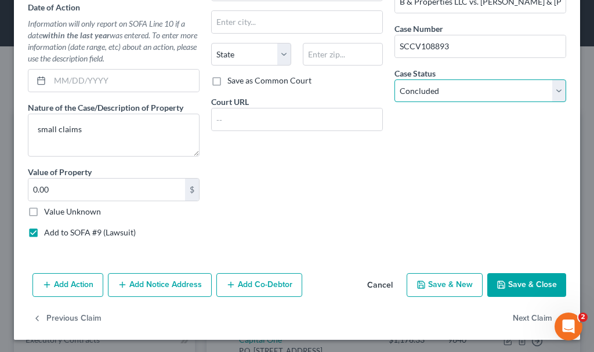
scroll to position [425, 0]
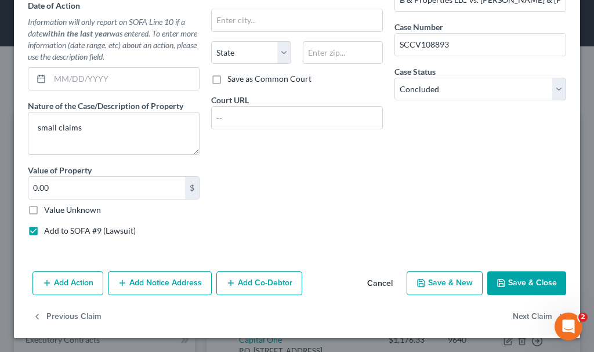
click at [508, 283] on button "Save & Close" at bounding box center [526, 284] width 79 height 24
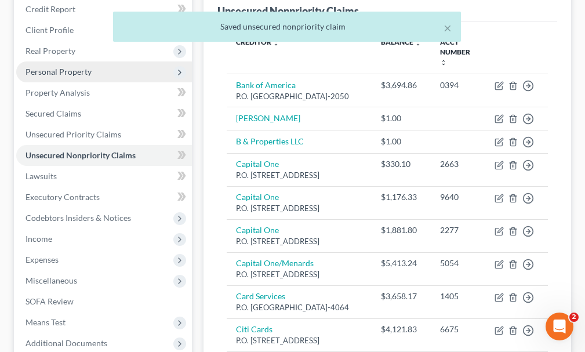
scroll to position [174, 0]
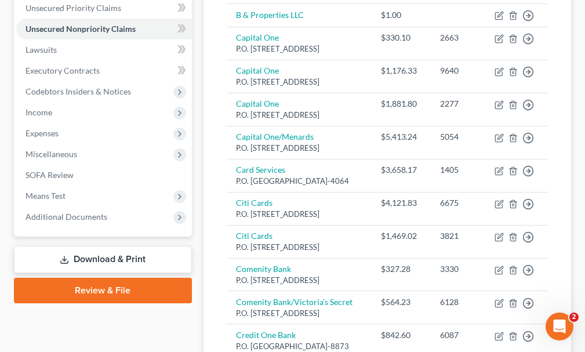
click at [84, 246] on link "Download & Print" at bounding box center [103, 259] width 178 height 27
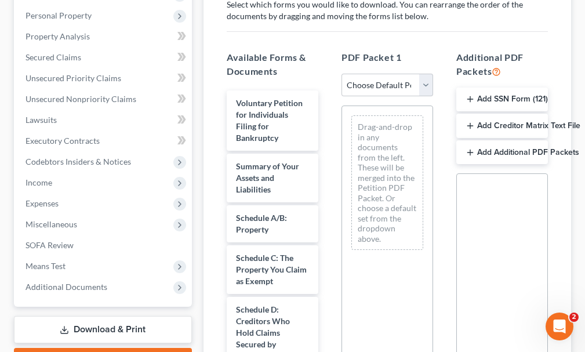
scroll to position [232, 0]
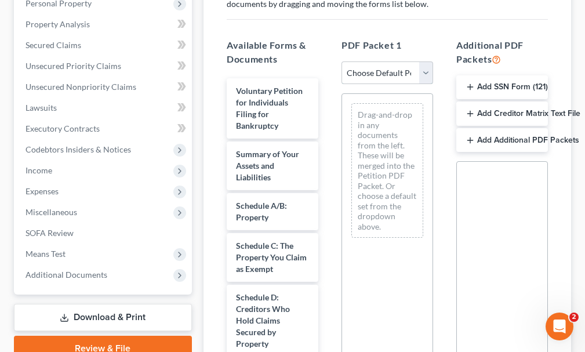
click at [381, 62] on select "Choose Default Petition PDF Packet Complete Bankruptcy Petition (all forms and …" at bounding box center [388, 73] width 92 height 23
select select "0"
click at [342, 62] on select "Choose Default Petition PDF Packet Complete Bankruptcy Petition (all forms and …" at bounding box center [388, 73] width 92 height 23
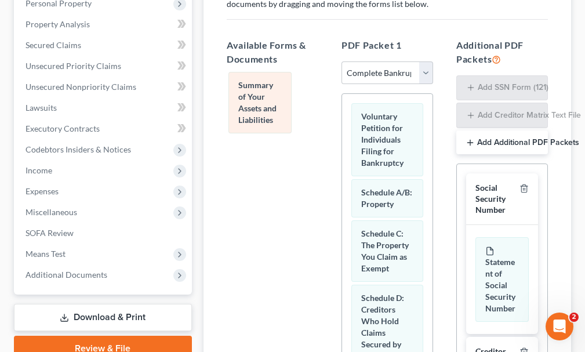
drag, startPoint x: 387, startPoint y: 187, endPoint x: 265, endPoint y: 101, distance: 149.4
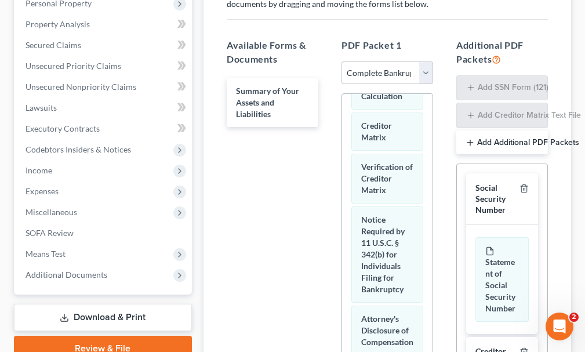
scroll to position [928, 0]
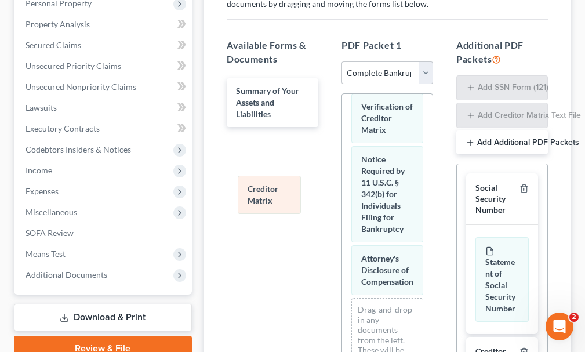
drag, startPoint x: 381, startPoint y: 175, endPoint x: 241, endPoint y: 164, distance: 140.3
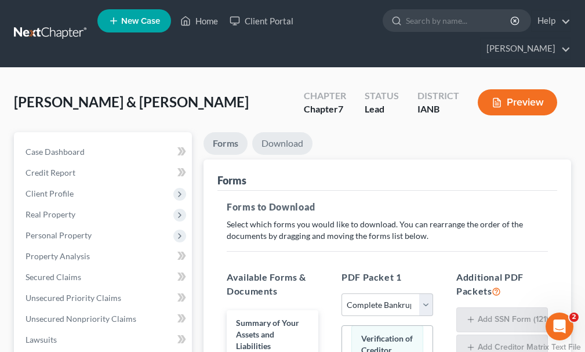
click at [283, 132] on link "Download" at bounding box center [282, 143] width 60 height 23
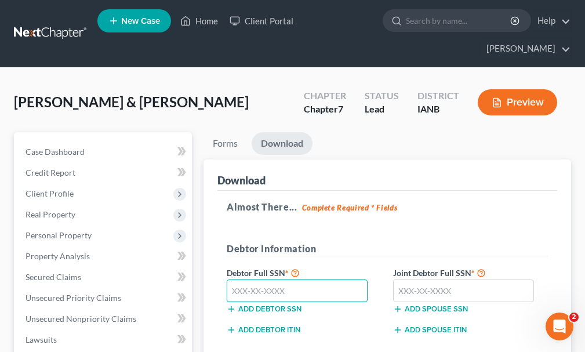
click at [298, 280] on input "text" at bounding box center [297, 291] width 141 height 23
type input "503-04-6683"
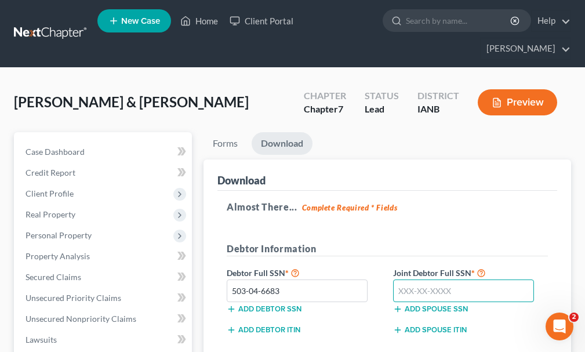
click at [420, 280] on input "text" at bounding box center [463, 291] width 141 height 23
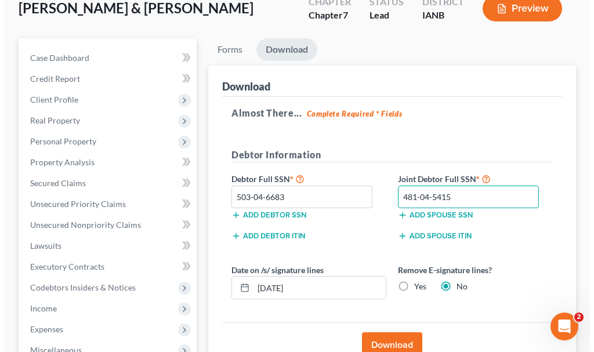
scroll to position [116, 0]
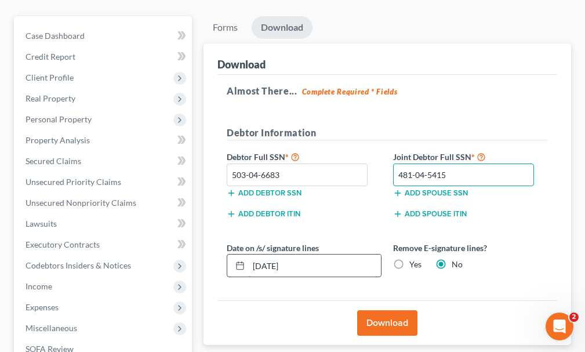
type input "481-04-5415"
drag, startPoint x: 313, startPoint y: 249, endPoint x: 241, endPoint y: 254, distance: 71.5
click at [240, 254] on div "[DATE]" at bounding box center [304, 265] width 155 height 23
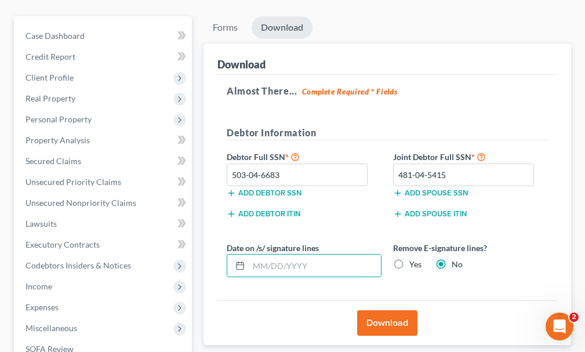
click at [410, 259] on label "Yes" at bounding box center [416, 265] width 12 height 12
click at [414, 259] on input "Yes" at bounding box center [418, 263] width 8 height 8
radio input "true"
radio input "false"
click at [361, 310] on button "Download" at bounding box center [387, 323] width 60 height 26
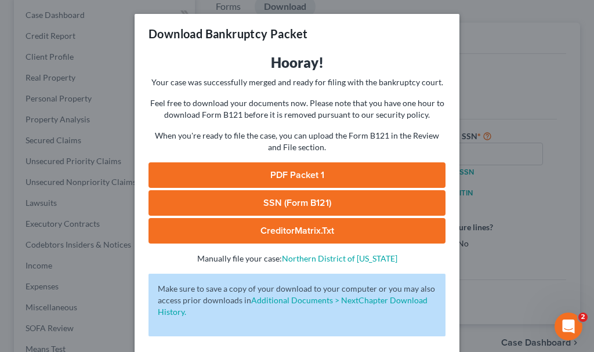
click at [179, 201] on link "SSN (Form B121)" at bounding box center [297, 203] width 297 height 26
click at [262, 169] on link "PDF Packet 1" at bounding box center [297, 175] width 297 height 26
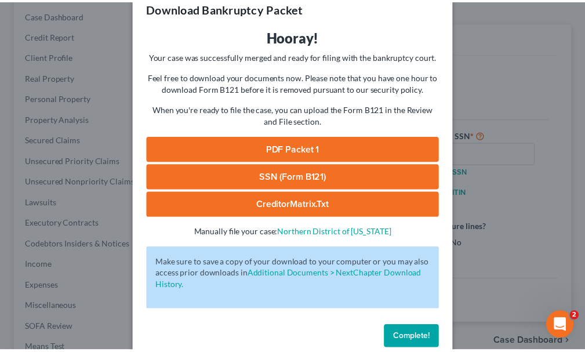
scroll to position [47, 0]
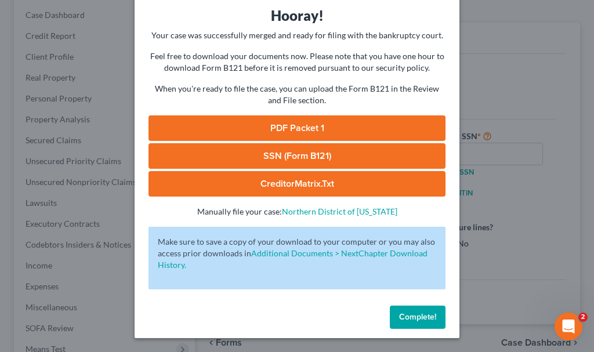
click at [404, 320] on span "Complete!" at bounding box center [417, 317] width 37 height 10
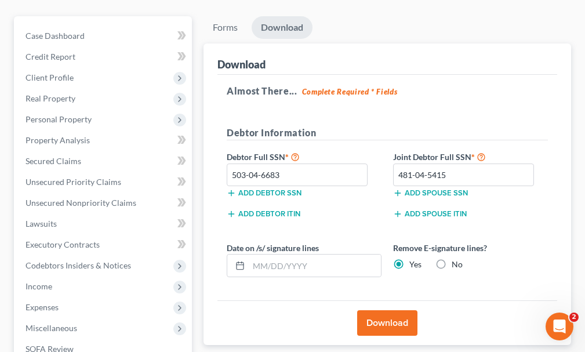
scroll to position [0, 0]
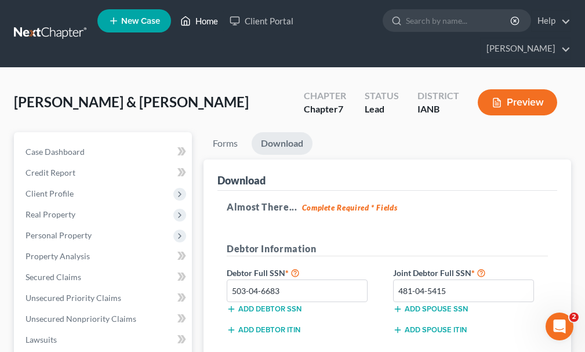
click at [208, 21] on link "Home" at bounding box center [199, 20] width 49 height 21
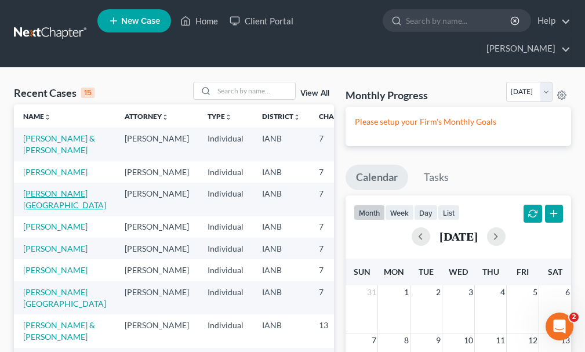
click at [32, 189] on link "[PERSON_NAME][GEOGRAPHIC_DATA]" at bounding box center [64, 199] width 83 height 21
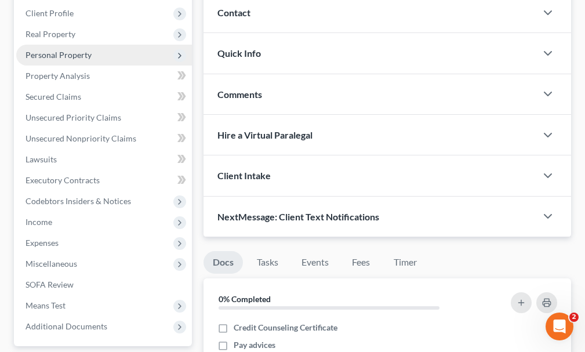
scroll to position [116, 0]
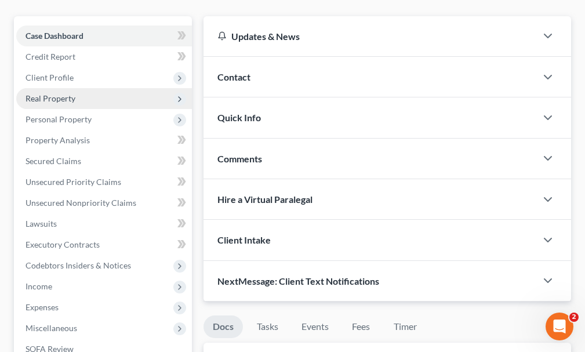
click at [46, 93] on span "Real Property" at bounding box center [51, 98] width 50 height 10
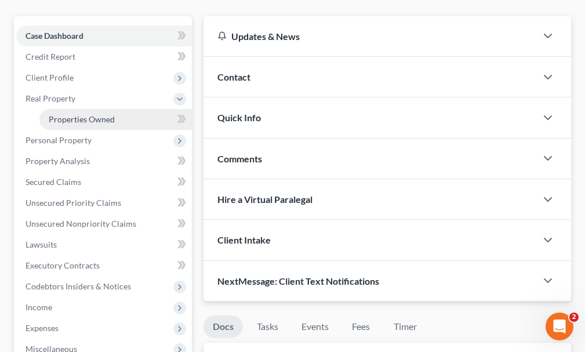
click at [68, 114] on span "Properties Owned" at bounding box center [82, 119] width 66 height 10
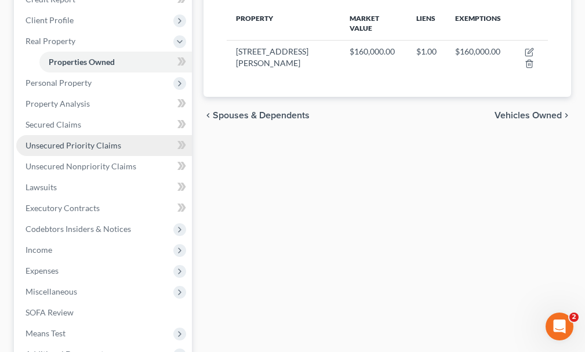
scroll to position [174, 0]
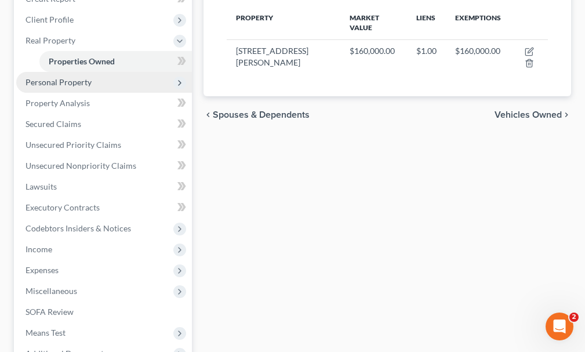
click at [39, 77] on span "Personal Property" at bounding box center [59, 82] width 66 height 10
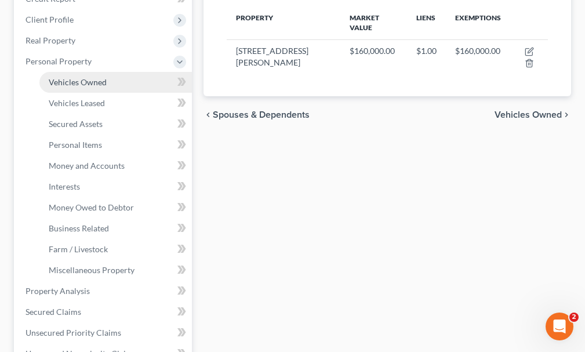
click at [71, 77] on span "Vehicles Owned" at bounding box center [78, 82] width 58 height 10
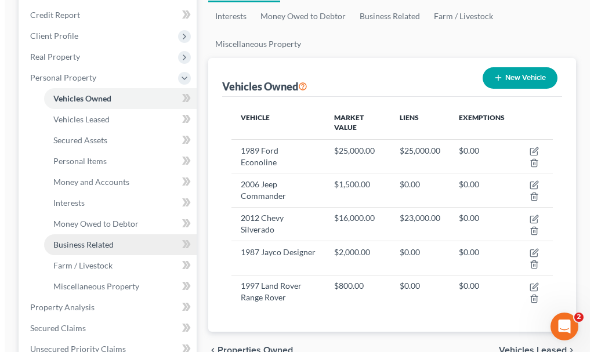
scroll to position [174, 0]
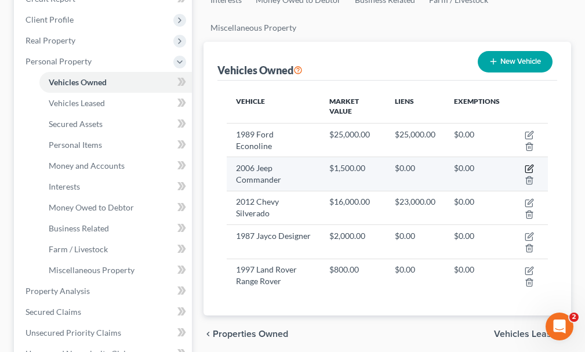
click at [529, 165] on icon "button" at bounding box center [530, 167] width 5 height 5
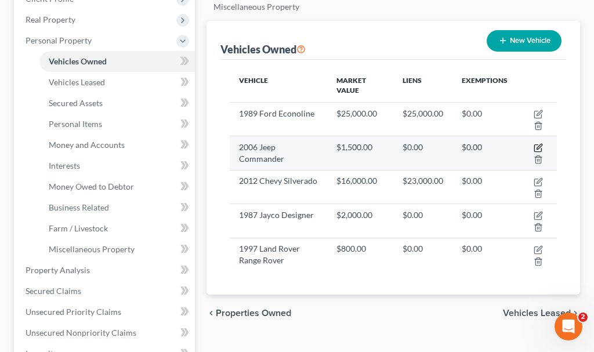
select select "0"
select select "20"
select select "3"
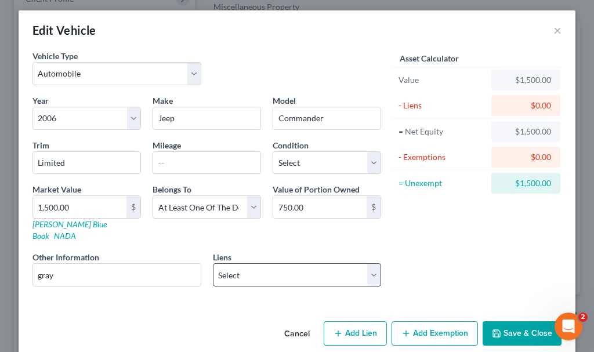
scroll to position [9, 0]
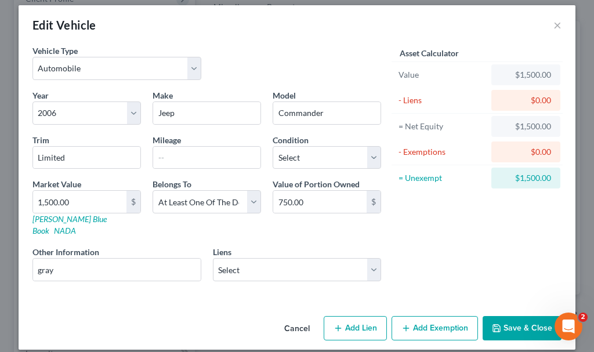
click at [431, 316] on button "Add Exemption" at bounding box center [435, 328] width 86 height 24
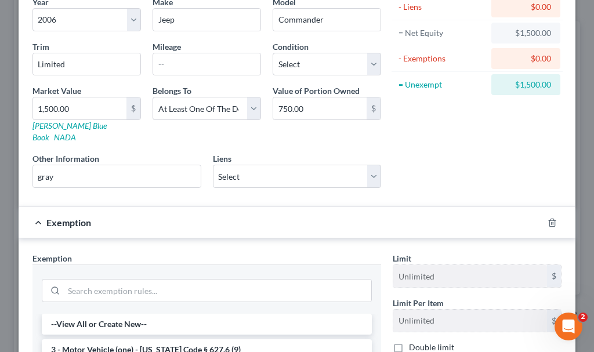
scroll to position [125, 0]
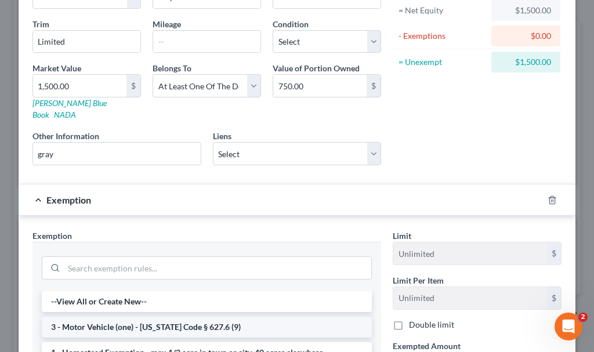
click at [91, 317] on li "3 - Motor Vehicle (one) - [US_STATE] Code § 627.6 (9)" at bounding box center [207, 327] width 330 height 21
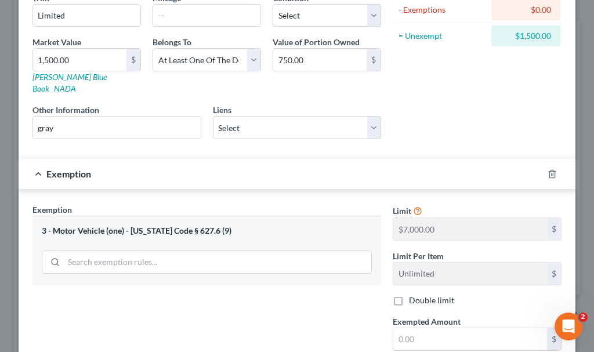
scroll to position [183, 0]
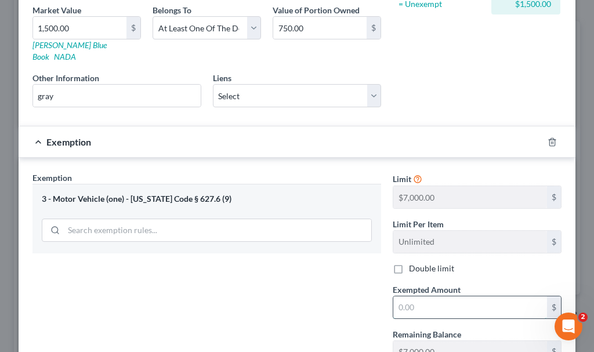
click at [419, 297] on input "text" at bounding box center [470, 308] width 154 height 22
type input "1,500"
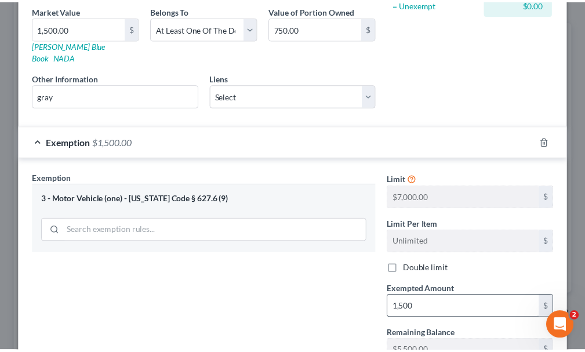
scroll to position [265, 0]
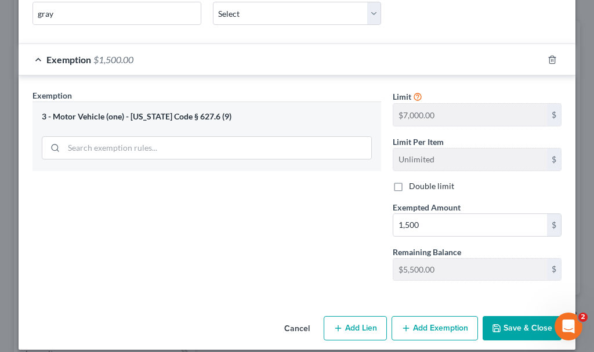
click at [519, 316] on button "Save & Close" at bounding box center [522, 328] width 79 height 24
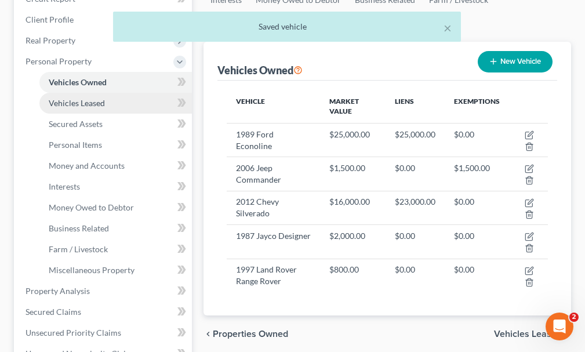
click at [81, 98] on span "Vehicles Leased" at bounding box center [77, 103] width 56 height 10
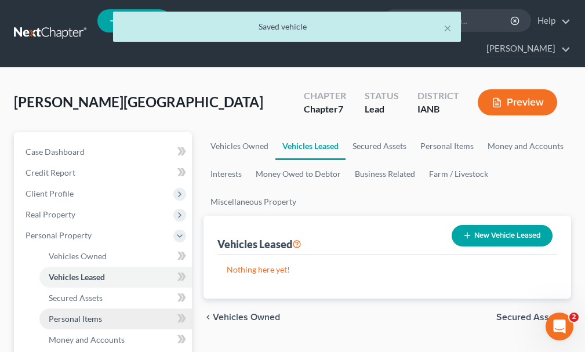
click at [63, 314] on span "Personal Items" at bounding box center [75, 319] width 53 height 10
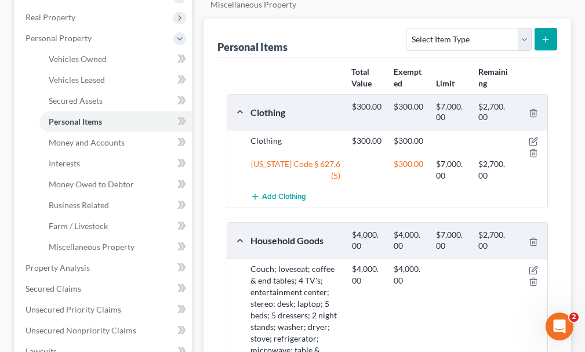
scroll to position [120, 0]
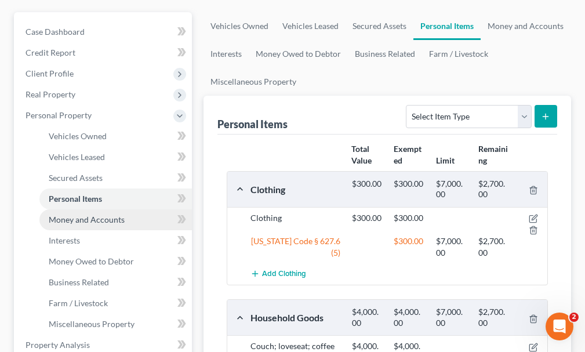
click at [80, 215] on span "Money and Accounts" at bounding box center [87, 220] width 76 height 10
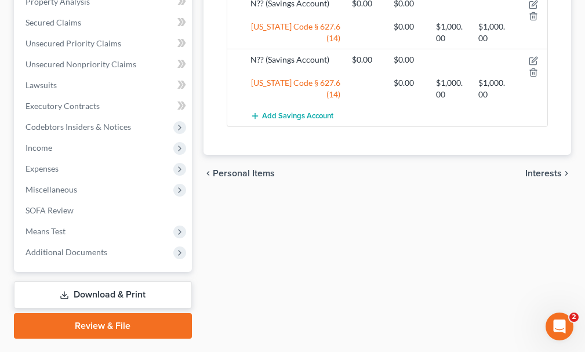
scroll to position [174, 0]
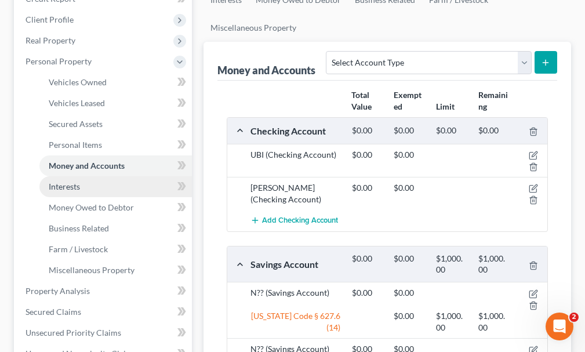
click at [64, 182] on span "Interests" at bounding box center [64, 187] width 31 height 10
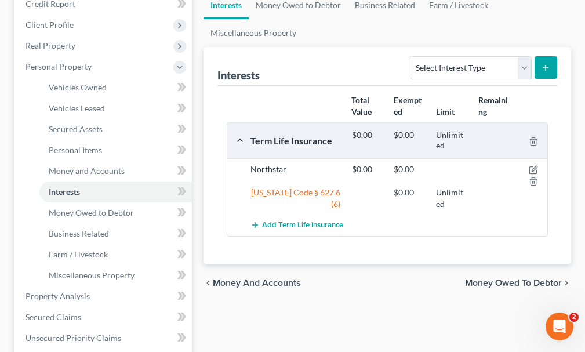
scroll to position [174, 0]
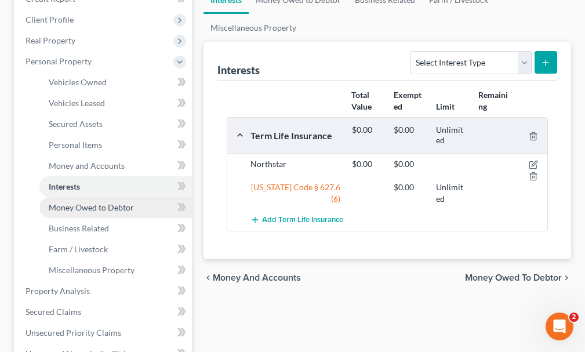
click at [62, 203] on span "Money Owed to Debtor" at bounding box center [91, 208] width 85 height 10
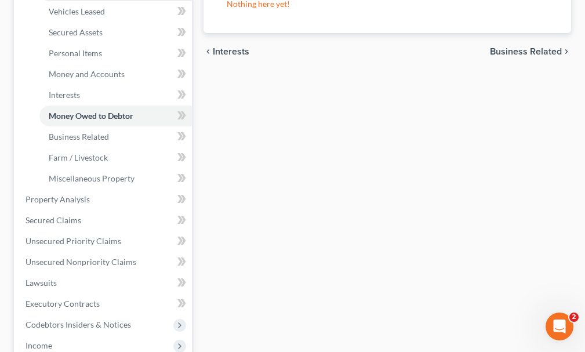
scroll to position [290, 0]
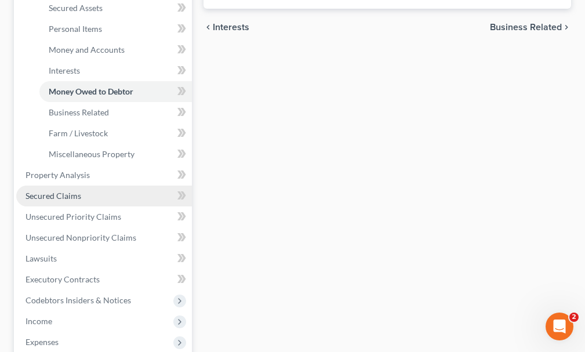
click at [47, 191] on span "Secured Claims" at bounding box center [54, 196] width 56 height 10
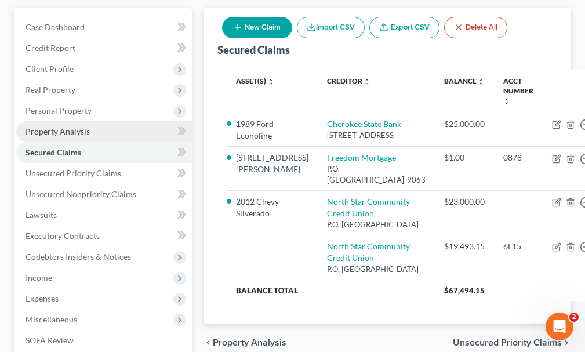
scroll to position [116, 0]
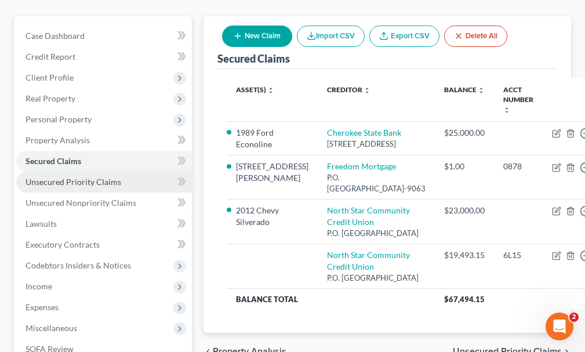
click at [77, 177] on span "Unsecured Priority Claims" at bounding box center [74, 182] width 96 height 10
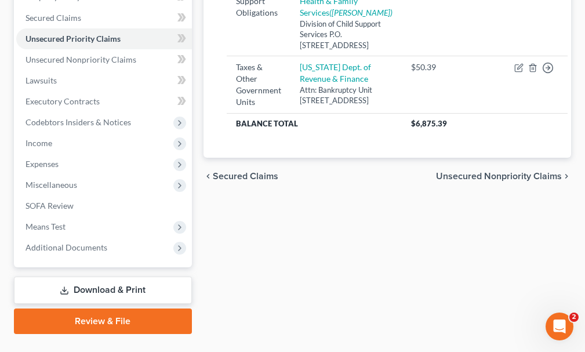
scroll to position [265, 0]
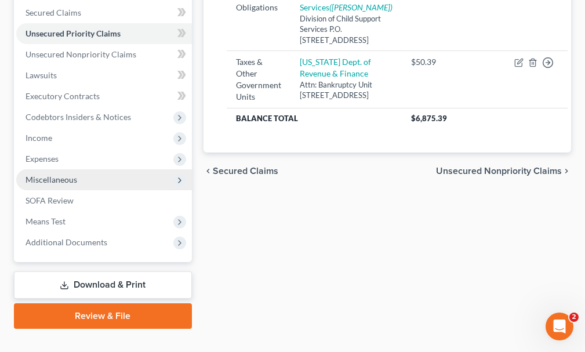
click at [39, 175] on span "Miscellaneous" at bounding box center [52, 180] width 52 height 10
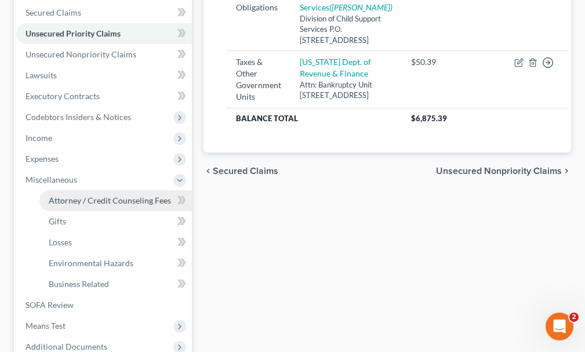
click at [66, 196] on span "Attorney / Credit Counseling Fees" at bounding box center [110, 201] width 122 height 10
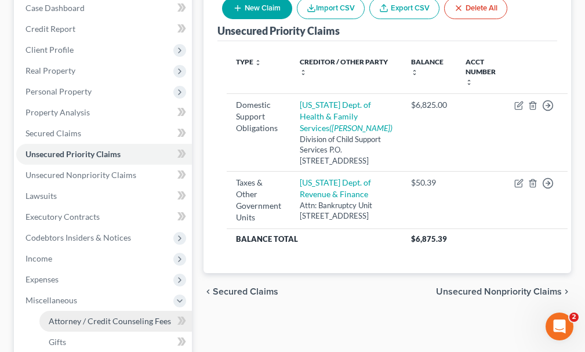
select select "0"
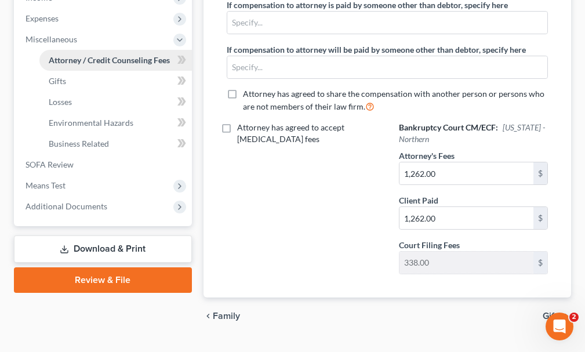
scroll to position [406, 0]
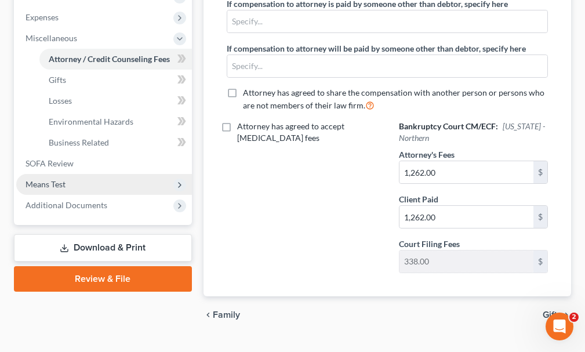
click at [46, 179] on span "Means Test" at bounding box center [46, 184] width 40 height 10
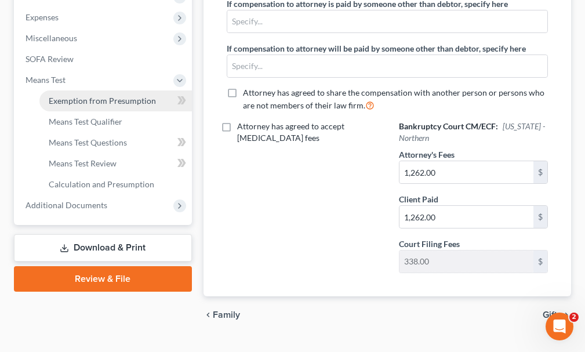
click at [82, 96] on span "Exemption from Presumption" at bounding box center [102, 101] width 107 height 10
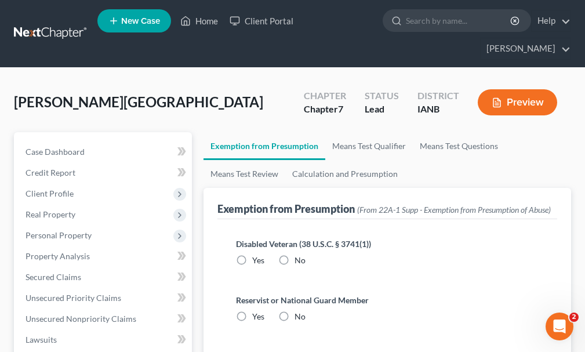
click at [295, 255] on label "No" at bounding box center [300, 261] width 11 height 12
click at [299, 255] on input "No" at bounding box center [303, 259] width 8 height 8
radio input "true"
click at [295, 311] on label "No" at bounding box center [300, 317] width 11 height 12
click at [299, 311] on input "No" at bounding box center [303, 315] width 8 height 8
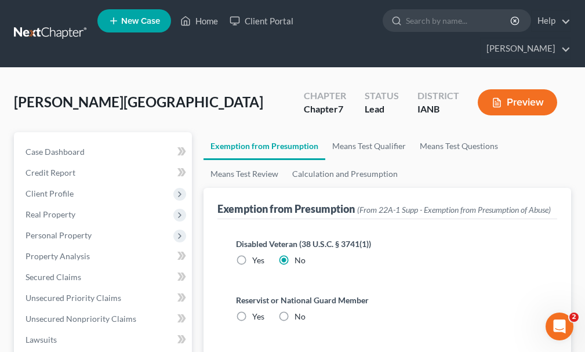
radio input "true"
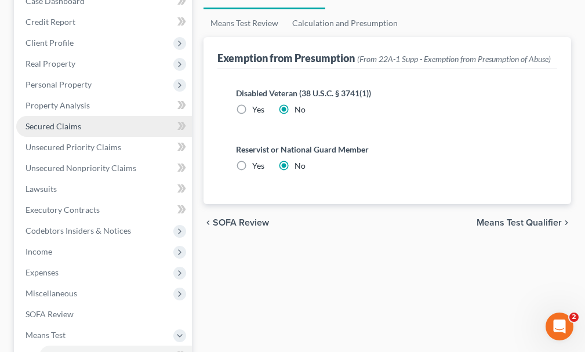
scroll to position [290, 0]
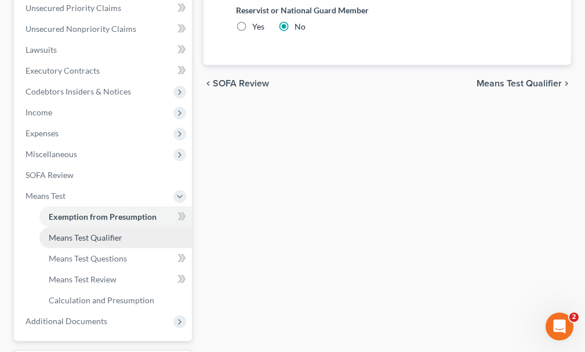
click at [69, 233] on span "Means Test Qualifier" at bounding box center [86, 238] width 74 height 10
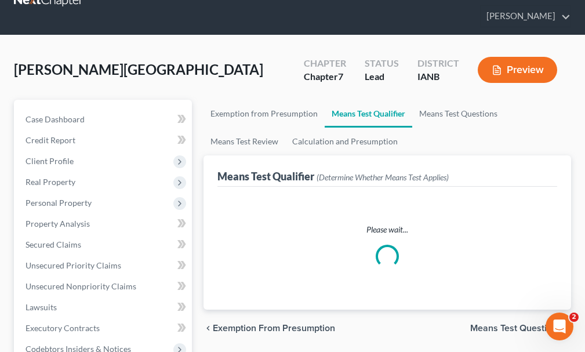
scroll to position [3, 0]
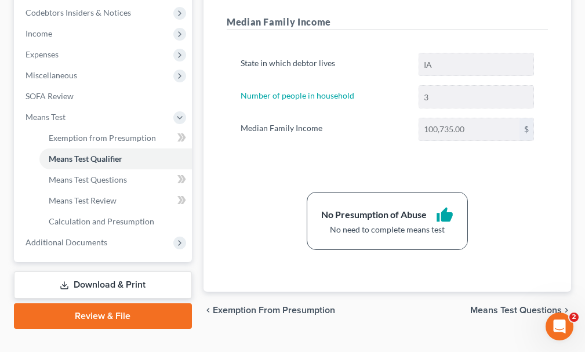
click at [74, 272] on link "Download & Print" at bounding box center [103, 285] width 178 height 27
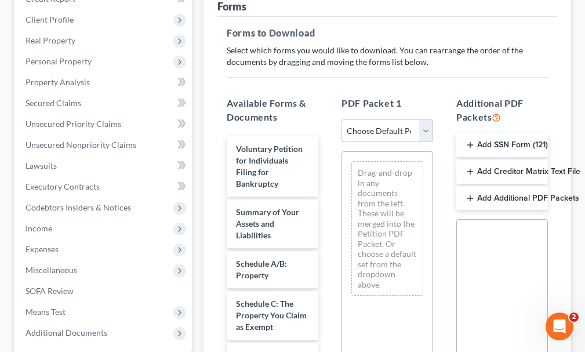
click at [380, 120] on select "Choose Default Petition PDF Packet Complete Bankruptcy Petition (all forms and …" at bounding box center [388, 131] width 92 height 23
select select "0"
click at [342, 120] on select "Choose Default Petition PDF Packet Complete Bankruptcy Petition (all forms and …" at bounding box center [388, 131] width 92 height 23
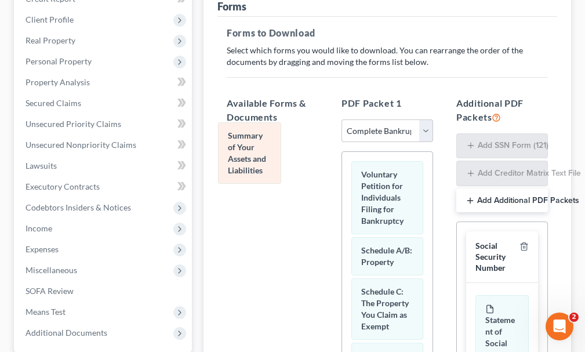
drag, startPoint x: 373, startPoint y: 249, endPoint x: 235, endPoint y: 146, distance: 172.0
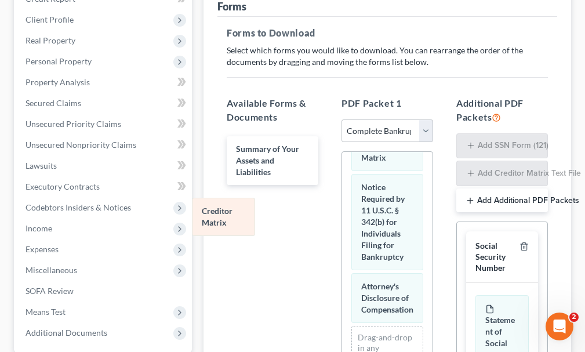
drag, startPoint x: 384, startPoint y: 176, endPoint x: 224, endPoint y: 208, distance: 162.8
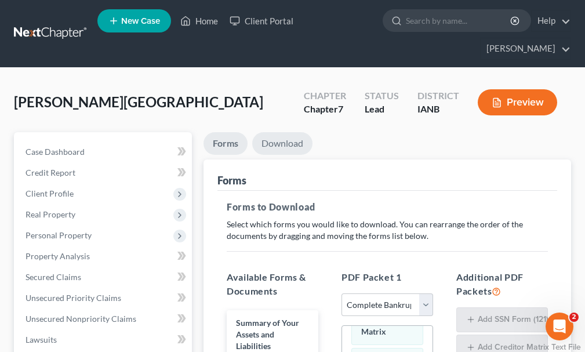
click at [274, 132] on link "Download" at bounding box center [282, 143] width 60 height 23
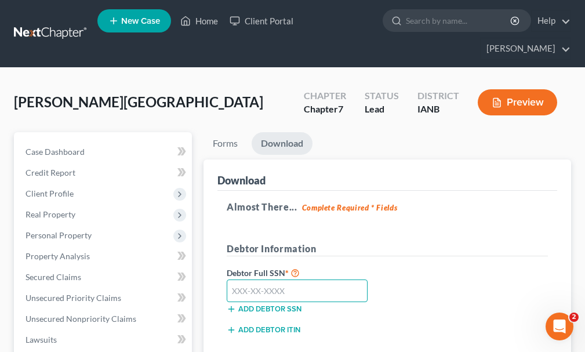
click at [301, 280] on input "text" at bounding box center [297, 291] width 141 height 23
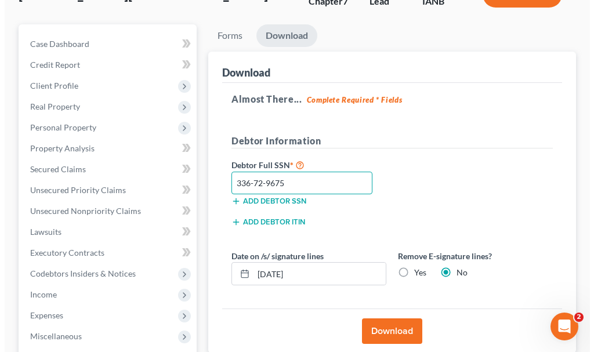
scroll to position [116, 0]
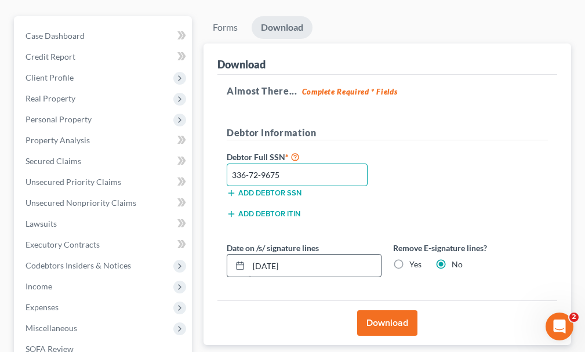
type input "336-72-9675"
drag, startPoint x: 306, startPoint y: 243, endPoint x: 220, endPoint y: 251, distance: 86.3
click at [220, 251] on div "Almost There... Complete Required * Fields Debtor Information Debtor Full SSN *…" at bounding box center [388, 188] width 340 height 226
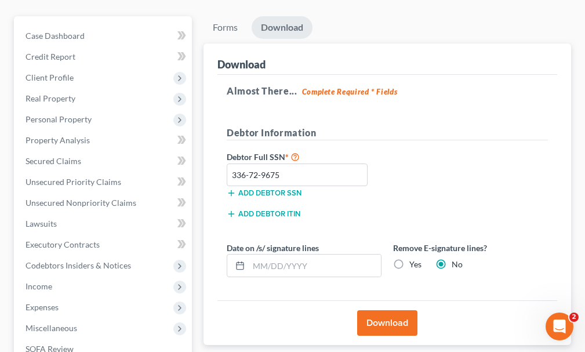
click at [410, 259] on label "Yes" at bounding box center [416, 265] width 12 height 12
click at [414, 259] on input "Yes" at bounding box center [418, 263] width 8 height 8
radio input "true"
radio input "false"
click at [371, 310] on button "Download" at bounding box center [387, 323] width 60 height 26
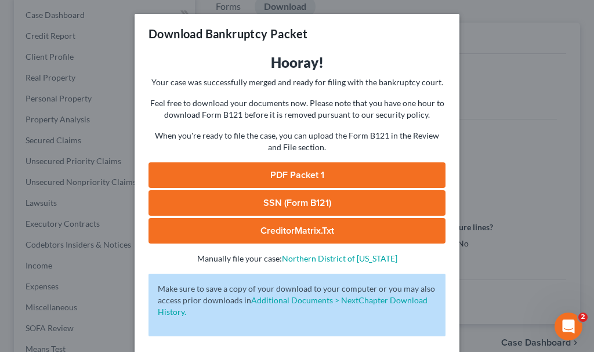
click at [213, 204] on link "SSN (Form B121)" at bounding box center [297, 203] width 297 height 26
click at [234, 176] on link "PDF Packet 1" at bounding box center [297, 175] width 297 height 26
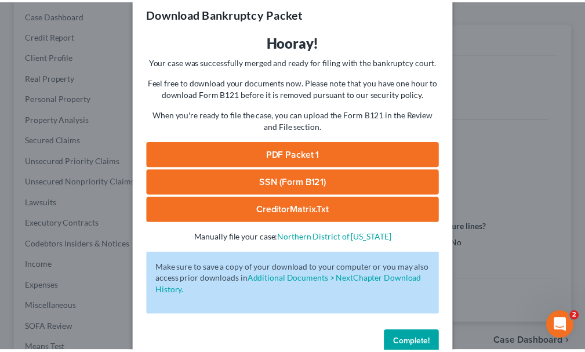
scroll to position [47, 0]
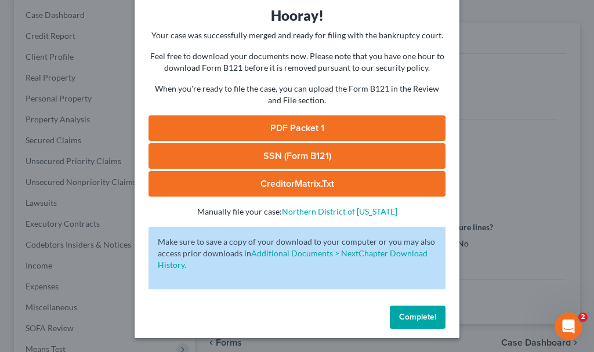
click at [403, 315] on span "Complete!" at bounding box center [417, 317] width 37 height 10
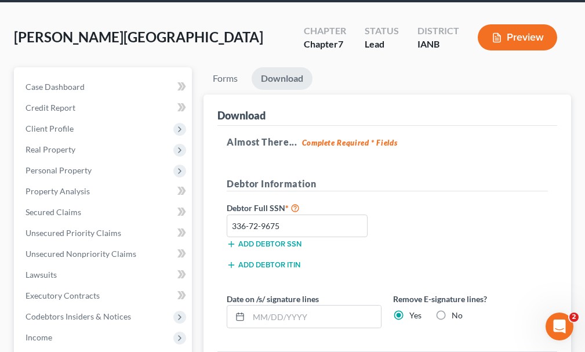
scroll to position [0, 0]
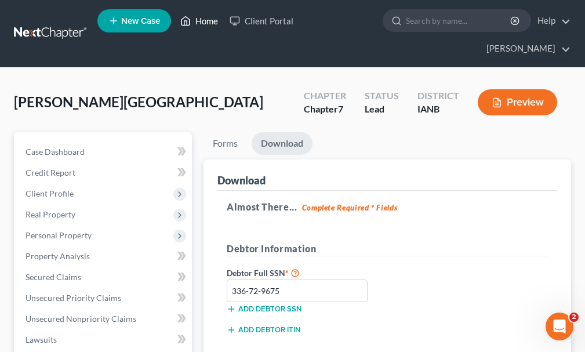
click at [209, 23] on link "Home" at bounding box center [199, 20] width 49 height 21
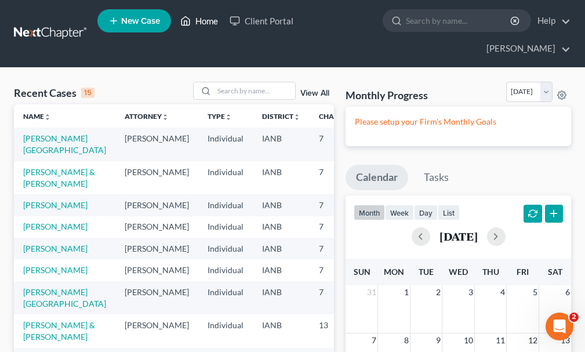
click at [206, 22] on link "Home" at bounding box center [199, 20] width 49 height 21
click at [233, 82] on input "search" at bounding box center [254, 90] width 81 height 17
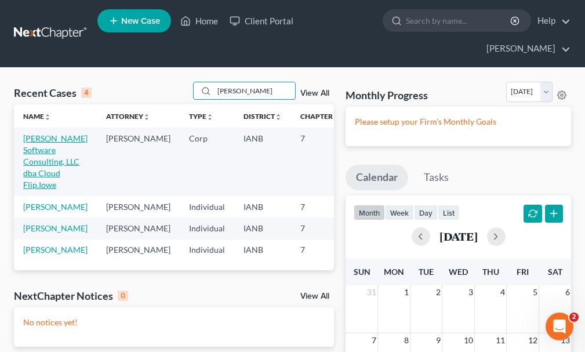
type input "[PERSON_NAME]"
click at [28, 133] on link "[PERSON_NAME] Software Consulting, LLC dba Cloud Flip.Iowe" at bounding box center [55, 161] width 64 height 56
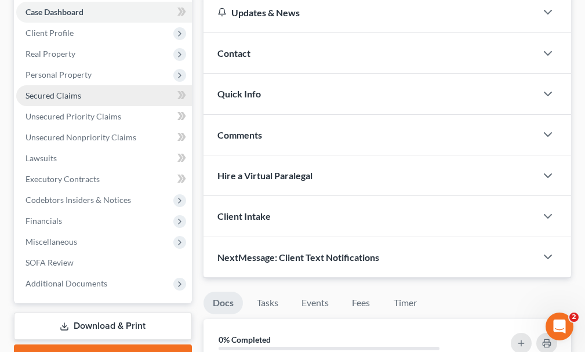
scroll to position [174, 0]
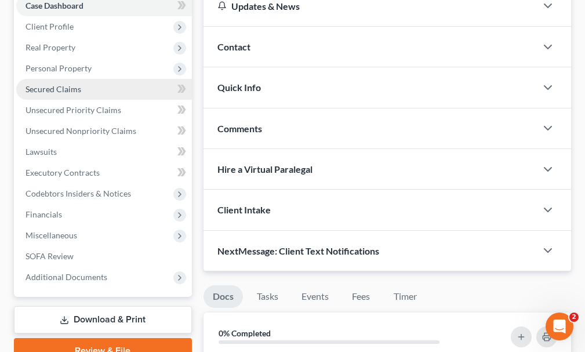
click at [47, 84] on span "Secured Claims" at bounding box center [54, 89] width 56 height 10
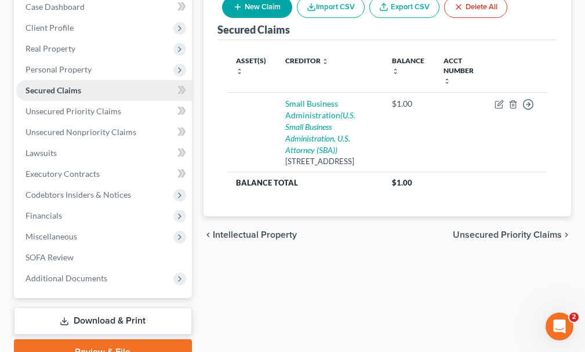
scroll to position [174, 0]
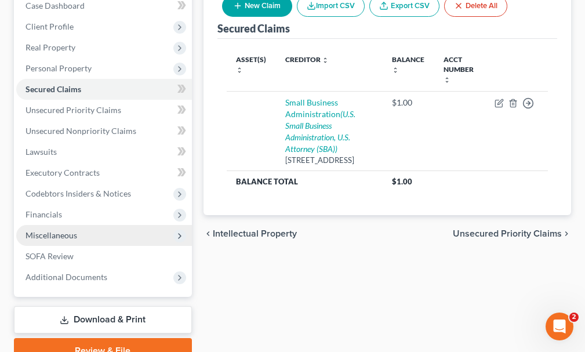
click at [48, 230] on span "Miscellaneous" at bounding box center [52, 235] width 52 height 10
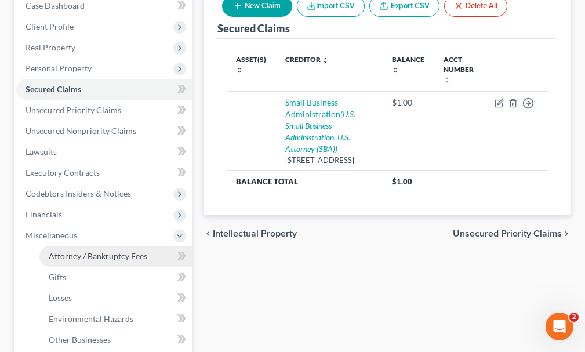
click at [73, 251] on span "Attorney / Bankruptcy Fees" at bounding box center [98, 256] width 99 height 10
select select "0"
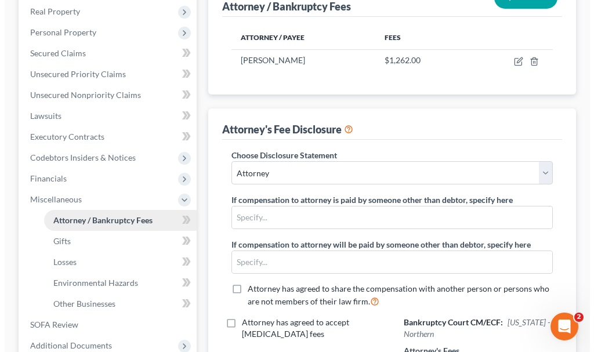
scroll to position [232, 0]
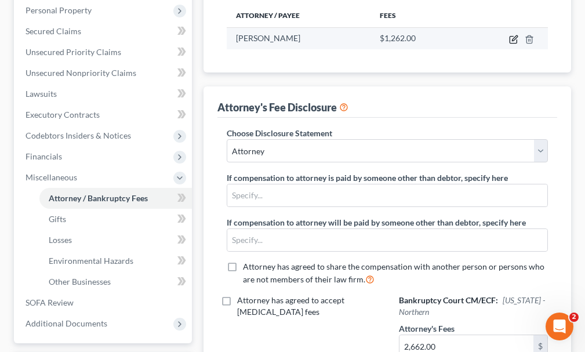
click at [514, 35] on icon "button" at bounding box center [513, 39] width 9 height 9
select select "16"
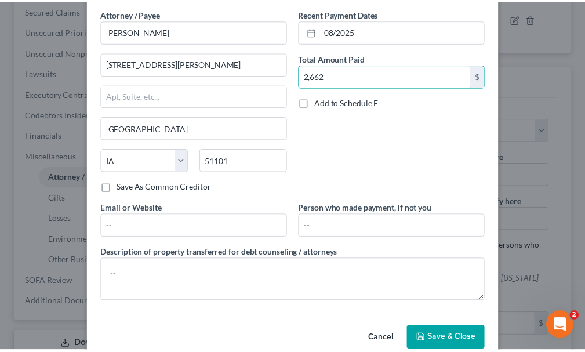
scroll to position [68, 0]
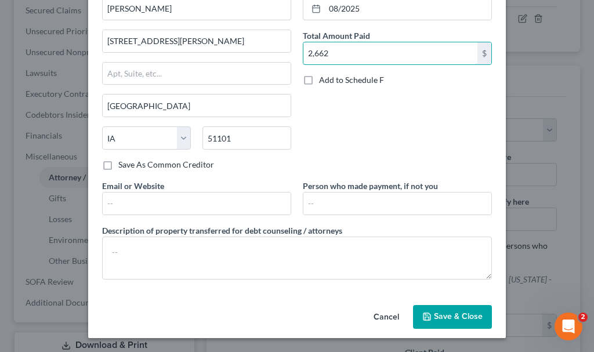
type input "2,662"
click at [434, 318] on span "Save & Close" at bounding box center [458, 317] width 49 height 10
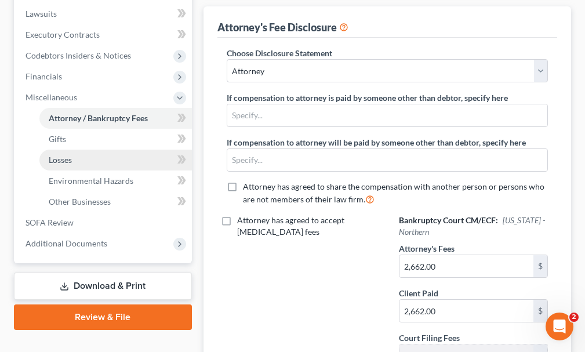
scroll to position [348, 0]
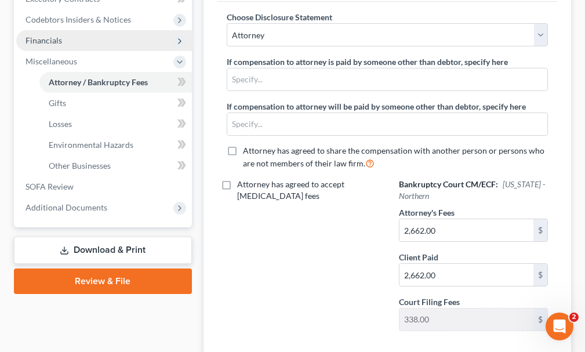
click at [48, 35] on span "Financials" at bounding box center [44, 40] width 37 height 10
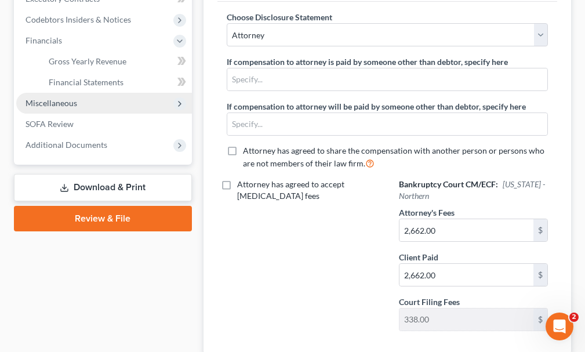
click at [51, 98] on span "Miscellaneous" at bounding box center [52, 103] width 52 height 10
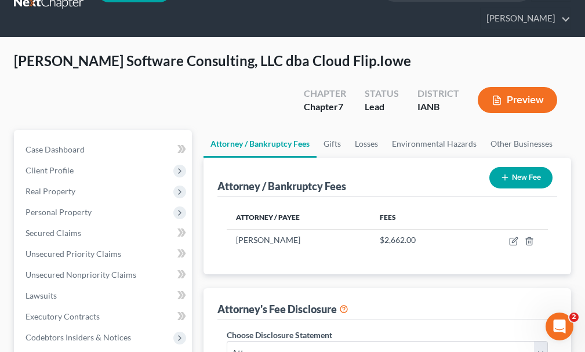
scroll to position [0, 0]
